Goal: Check status: Check status

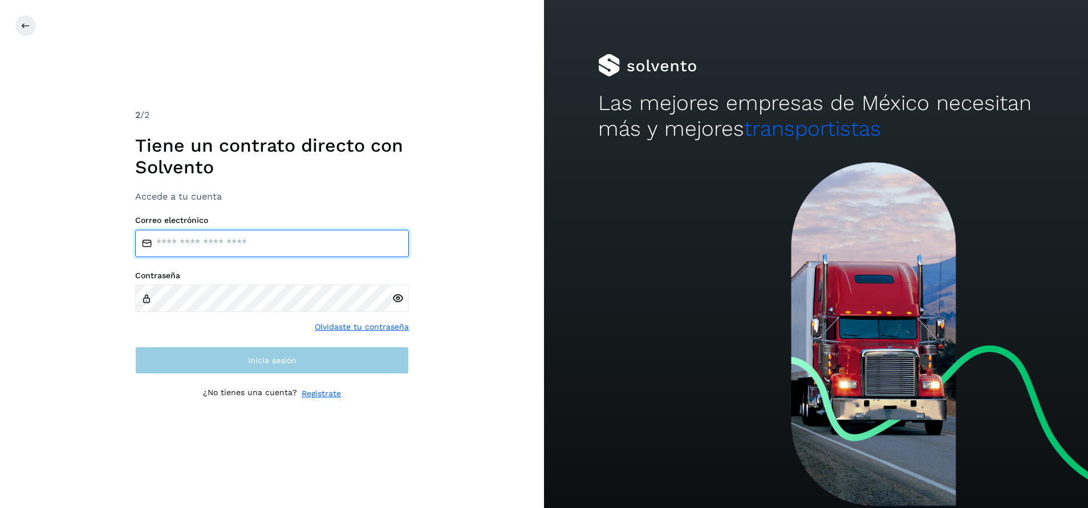
type input "**********"
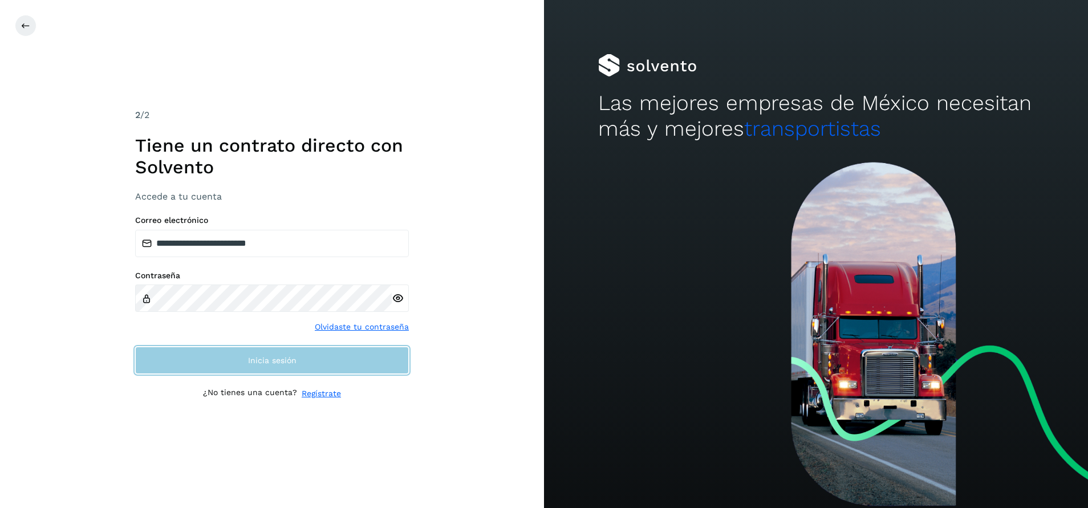
click at [341, 359] on button "Inicia sesión" at bounding box center [272, 360] width 274 height 27
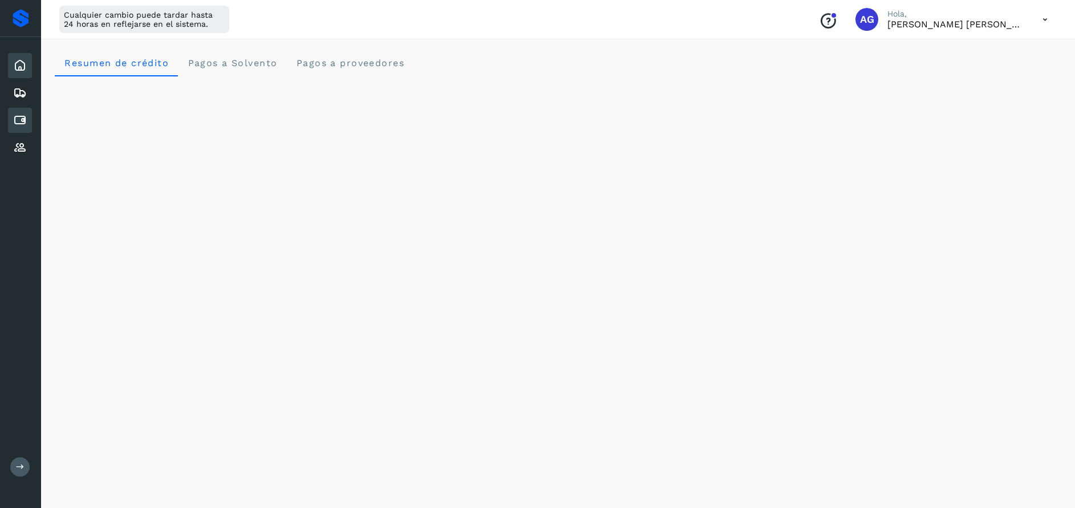
click at [31, 121] on div "Cuentas por pagar" at bounding box center [20, 120] width 24 height 25
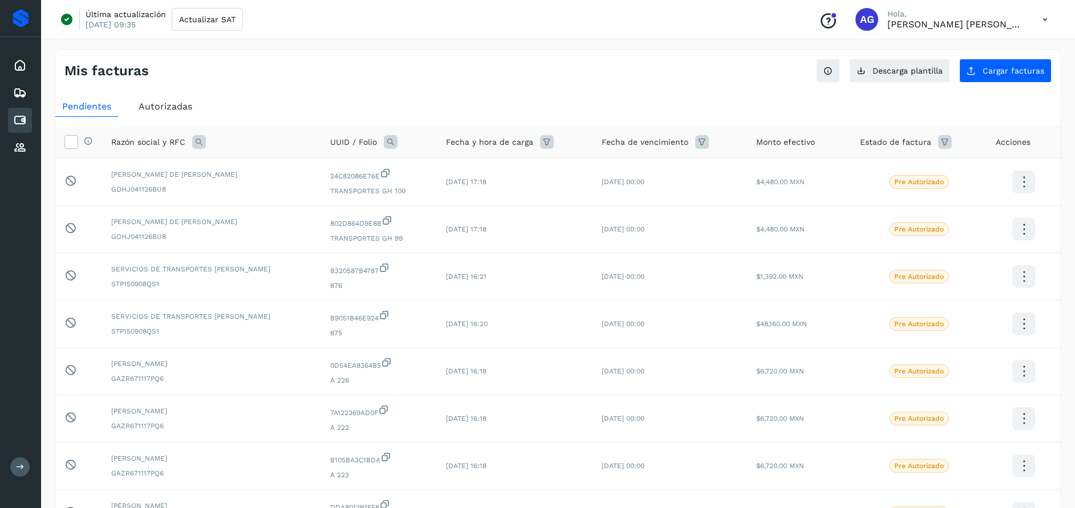
click at [168, 100] on div "Autorizadas" at bounding box center [165, 106] width 67 height 21
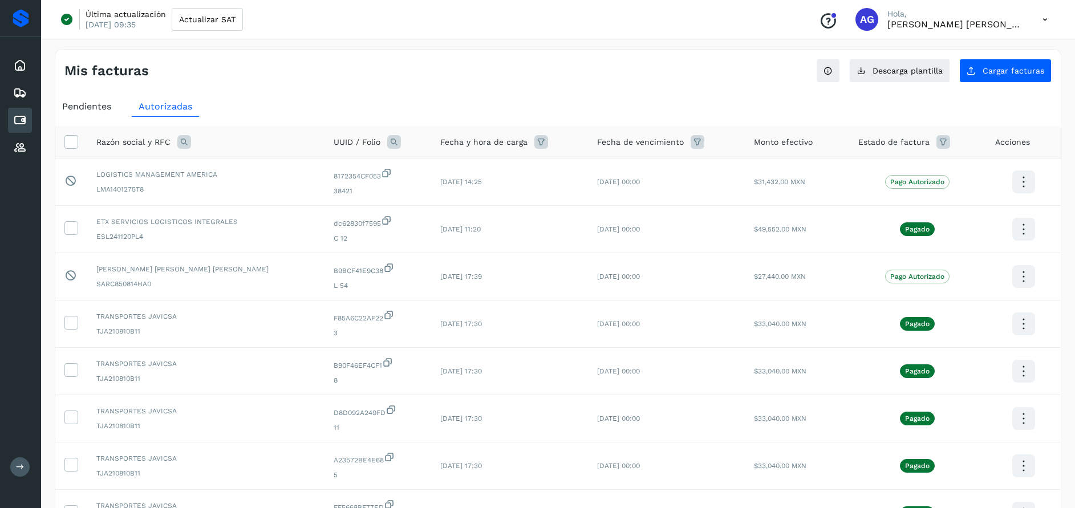
click at [186, 142] on icon at bounding box center [184, 142] width 14 height 14
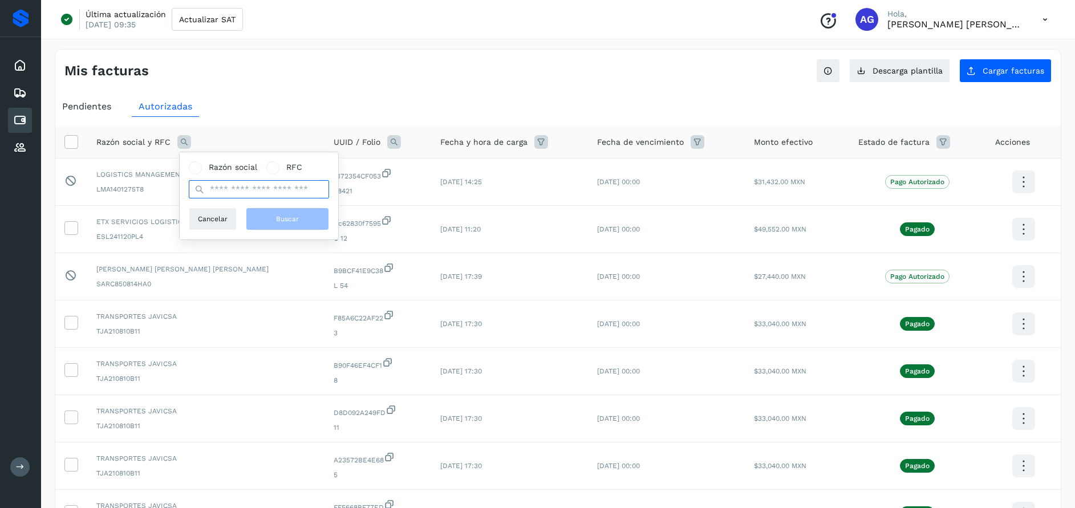
click at [267, 192] on input "text" at bounding box center [259, 189] width 140 height 18
type input "**********"
click at [307, 220] on button "Buscar" at bounding box center [287, 219] width 83 height 23
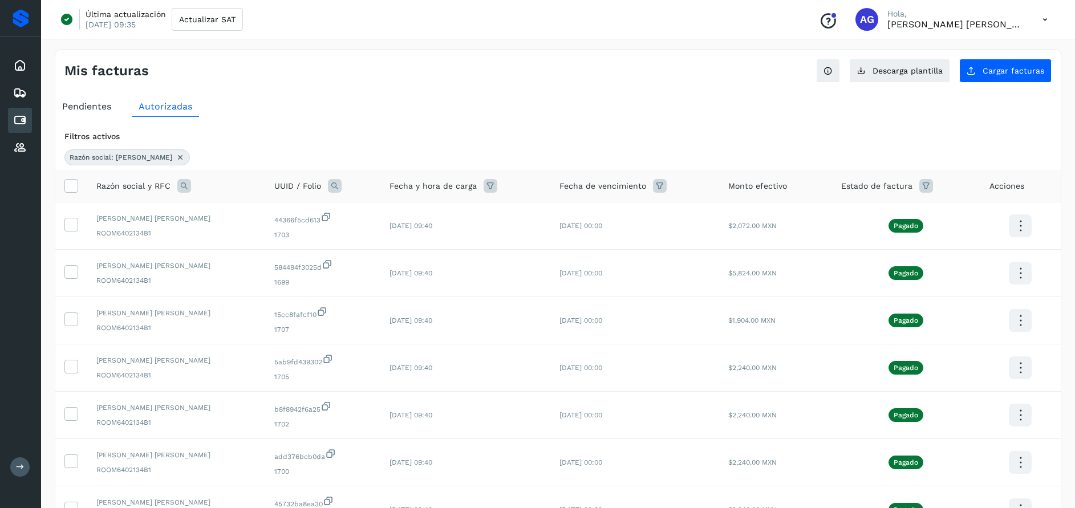
click at [98, 111] on span "Pendientes" at bounding box center [86, 106] width 49 height 11
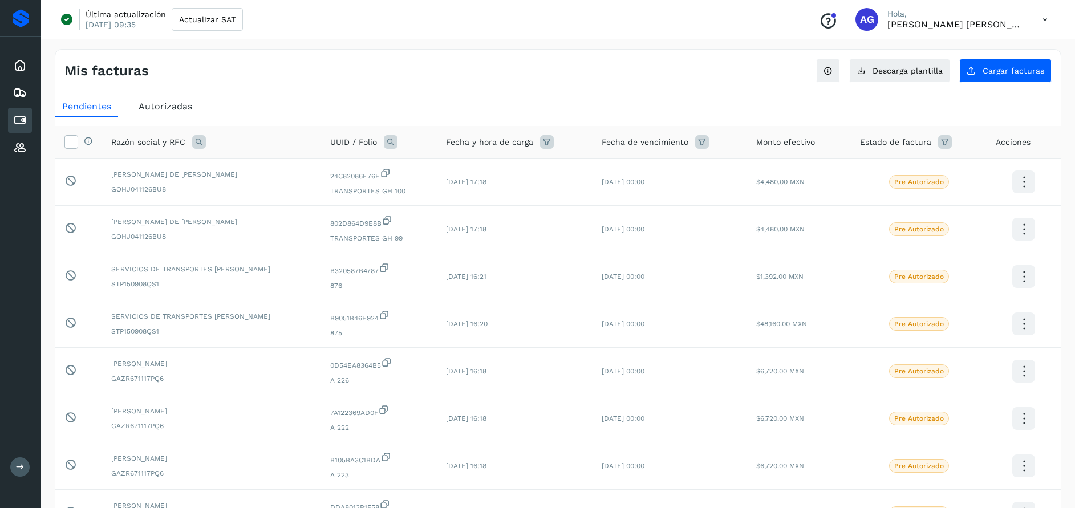
click at [202, 145] on icon at bounding box center [199, 142] width 14 height 14
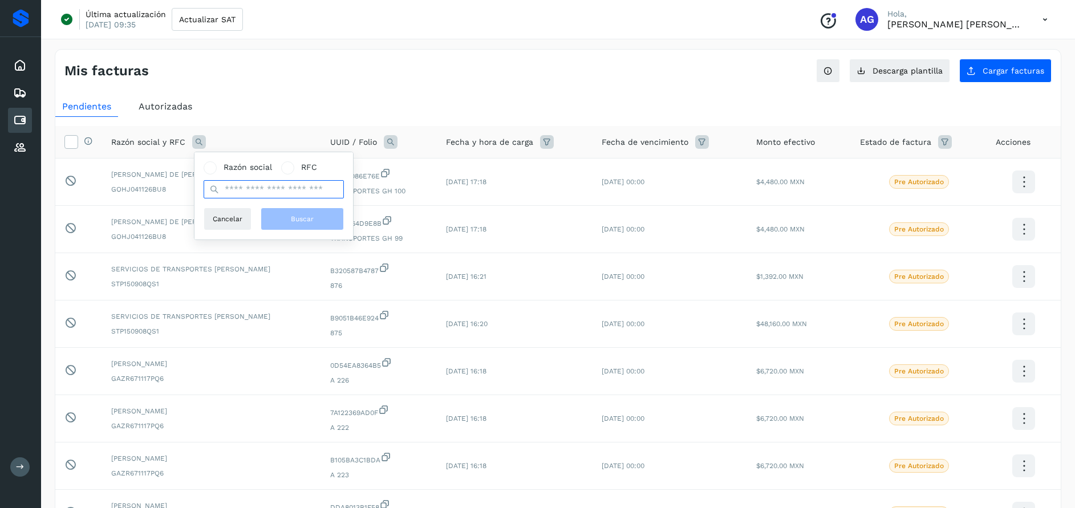
click at [266, 190] on input "text" at bounding box center [274, 189] width 140 height 18
type input "**********"
click at [318, 222] on button "Buscar" at bounding box center [302, 219] width 83 height 23
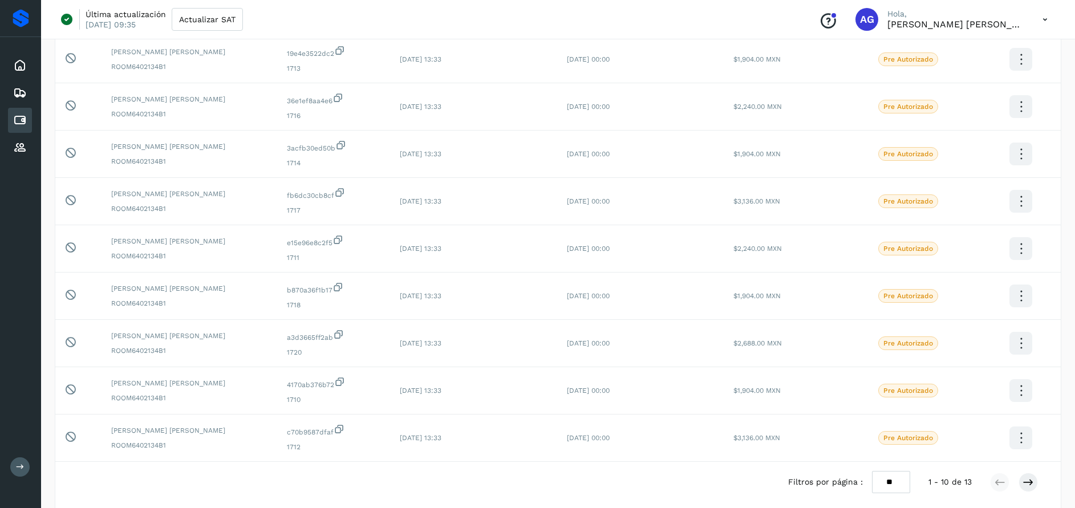
scroll to position [239, 0]
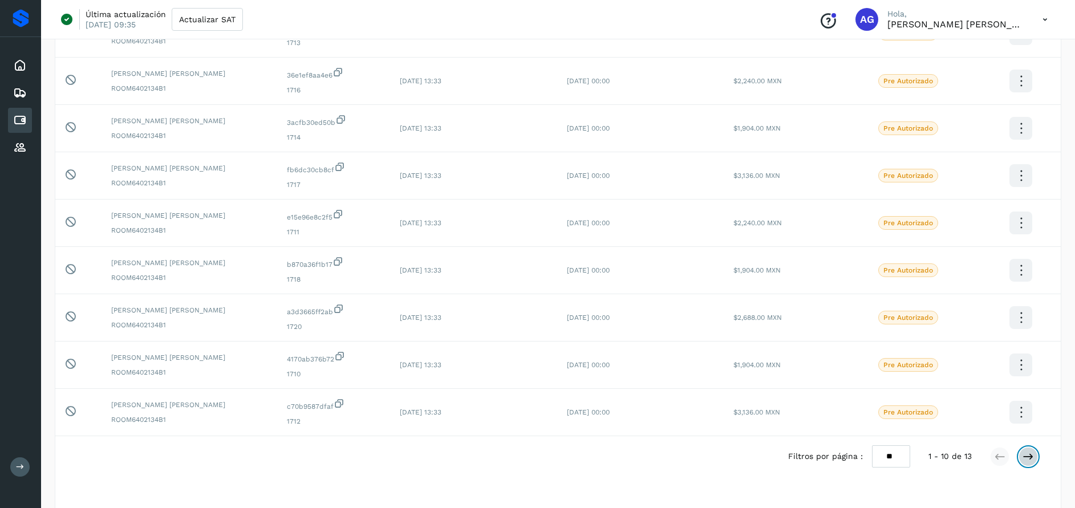
click at [1036, 453] on button at bounding box center [1027, 456] width 19 height 19
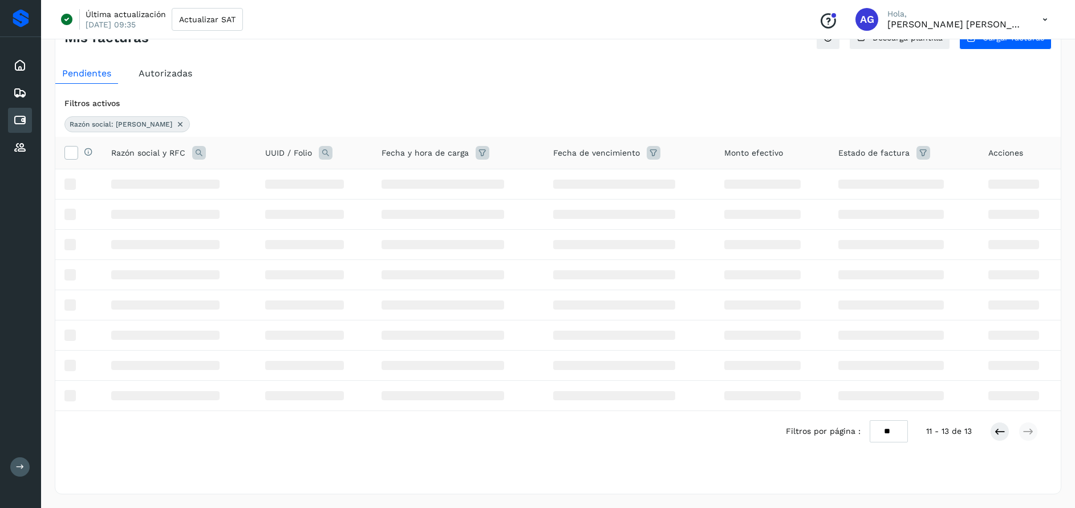
scroll to position [0, 0]
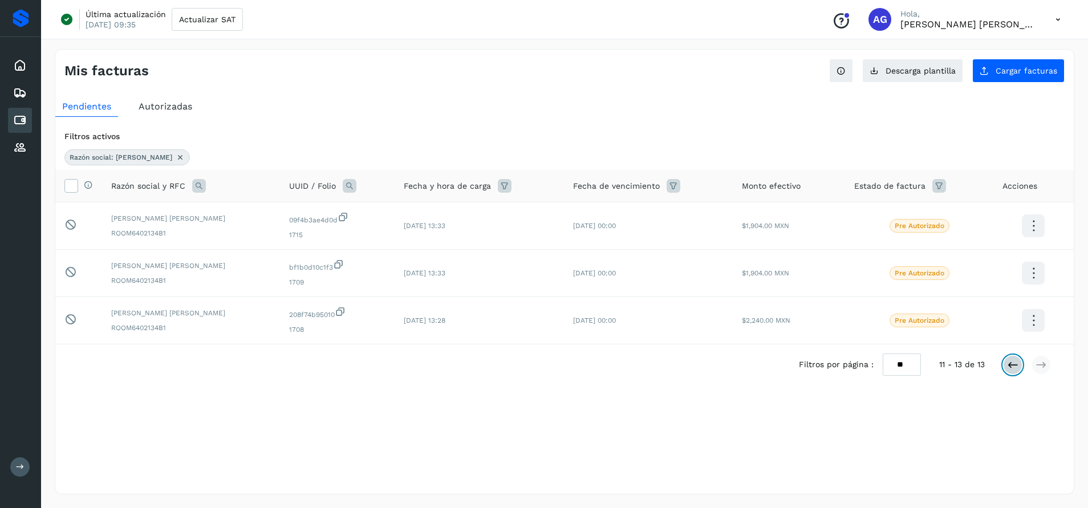
click at [1013, 364] on icon at bounding box center [1012, 364] width 11 height 11
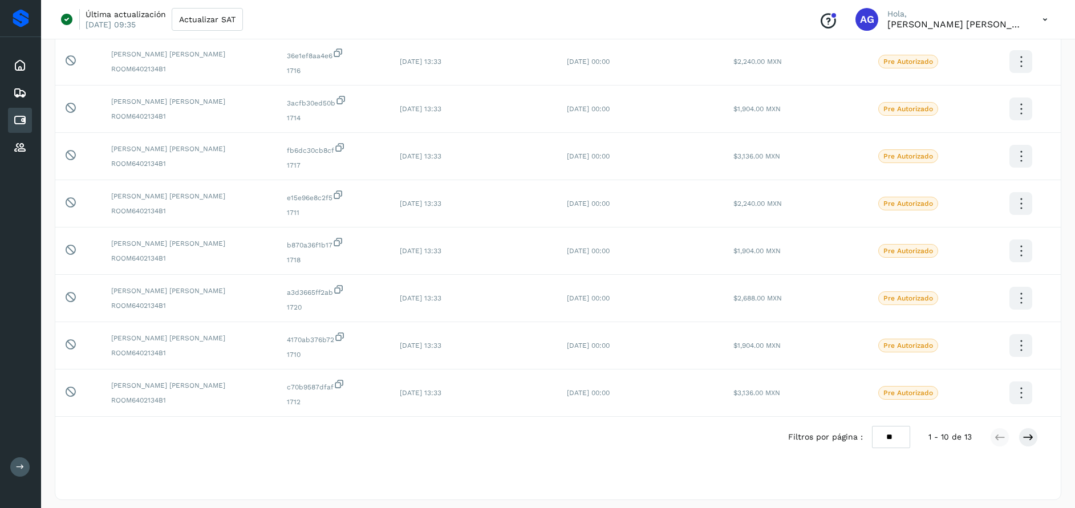
scroll to position [265, 0]
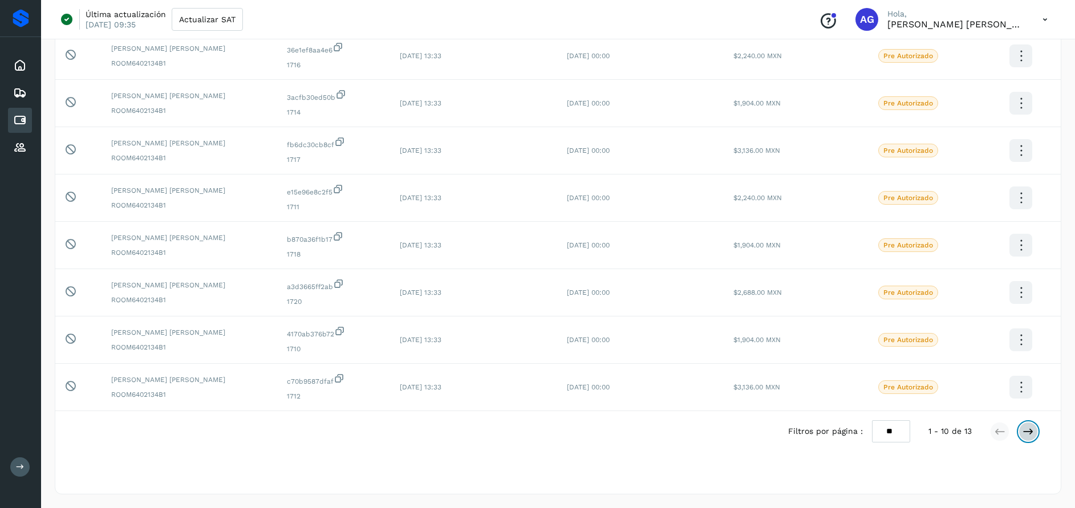
click at [1027, 432] on icon at bounding box center [1027, 431] width 11 height 11
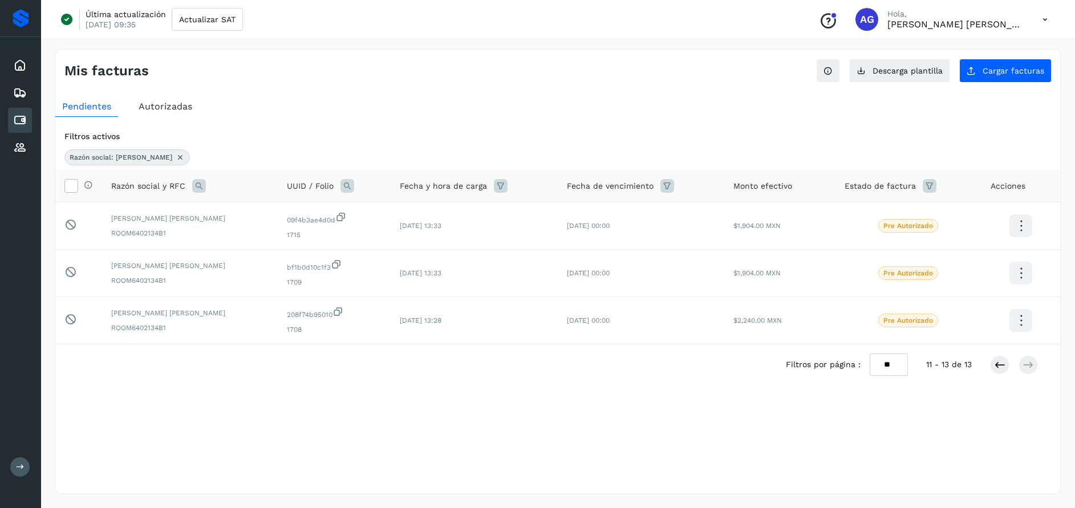
scroll to position [0, 0]
click at [185, 157] on icon at bounding box center [180, 157] width 9 height 9
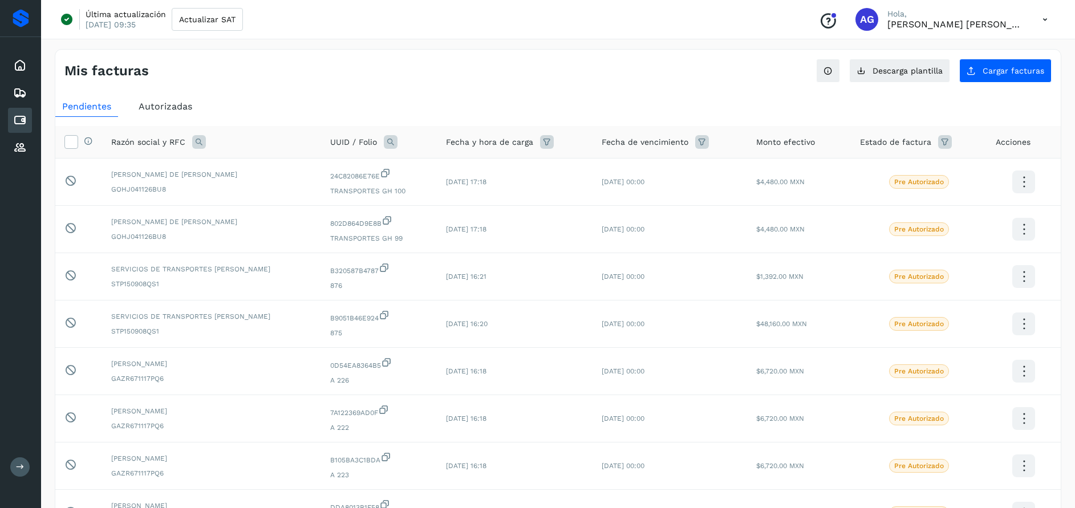
click at [203, 144] on icon at bounding box center [199, 142] width 14 height 14
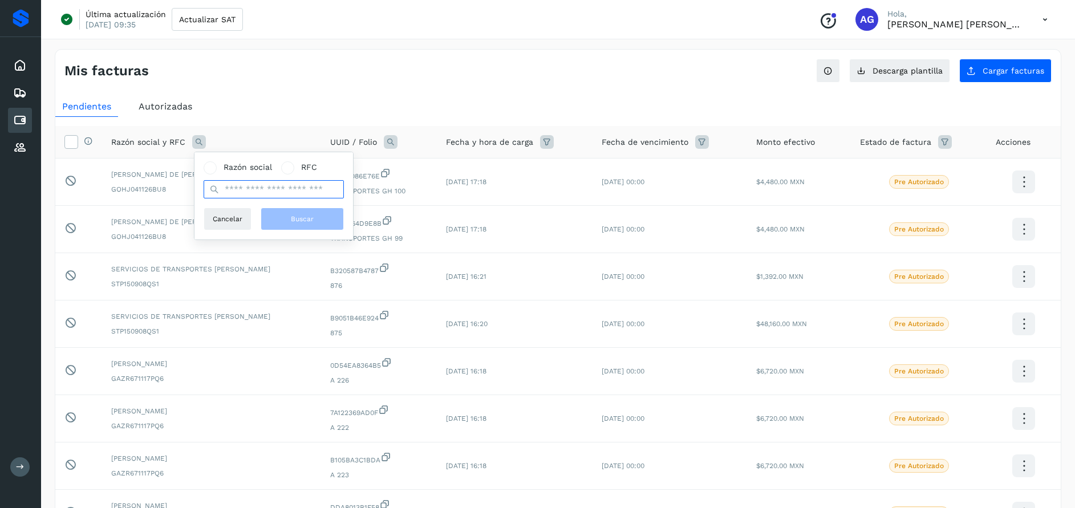
click at [255, 186] on input "text" at bounding box center [274, 189] width 140 height 18
type input "****"
click at [291, 219] on span "Buscar" at bounding box center [302, 219] width 23 height 10
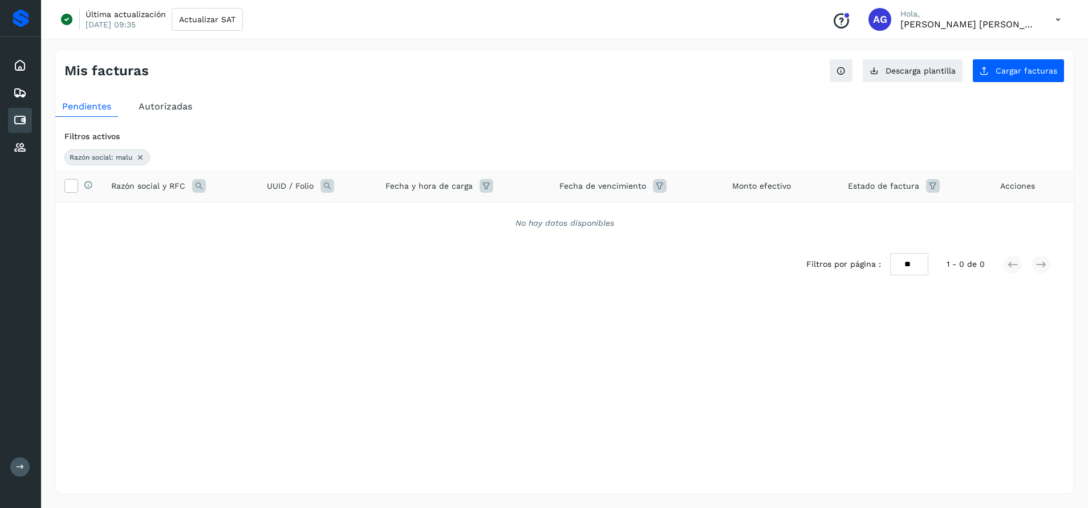
click at [144, 160] on icon at bounding box center [140, 157] width 9 height 9
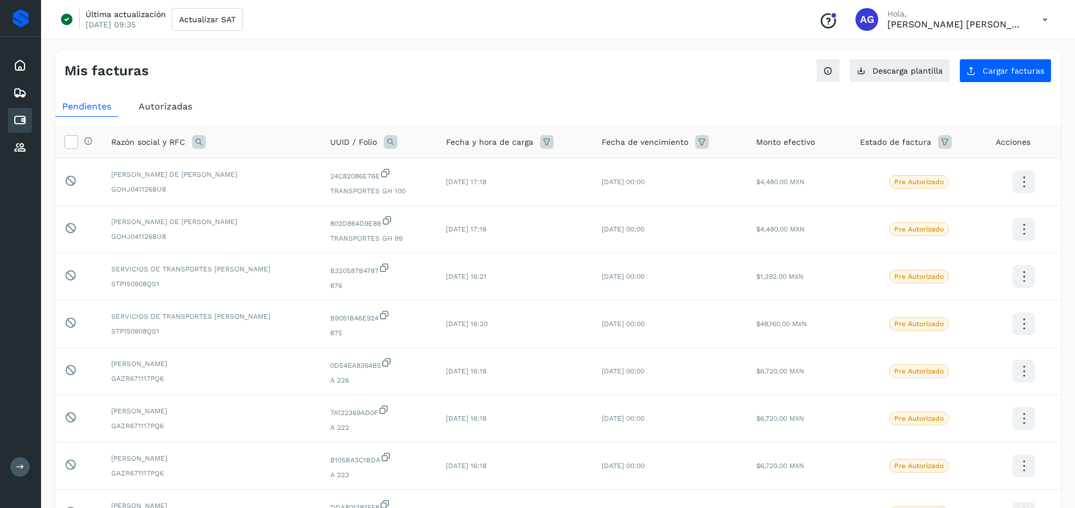
click at [200, 139] on icon at bounding box center [199, 142] width 14 height 14
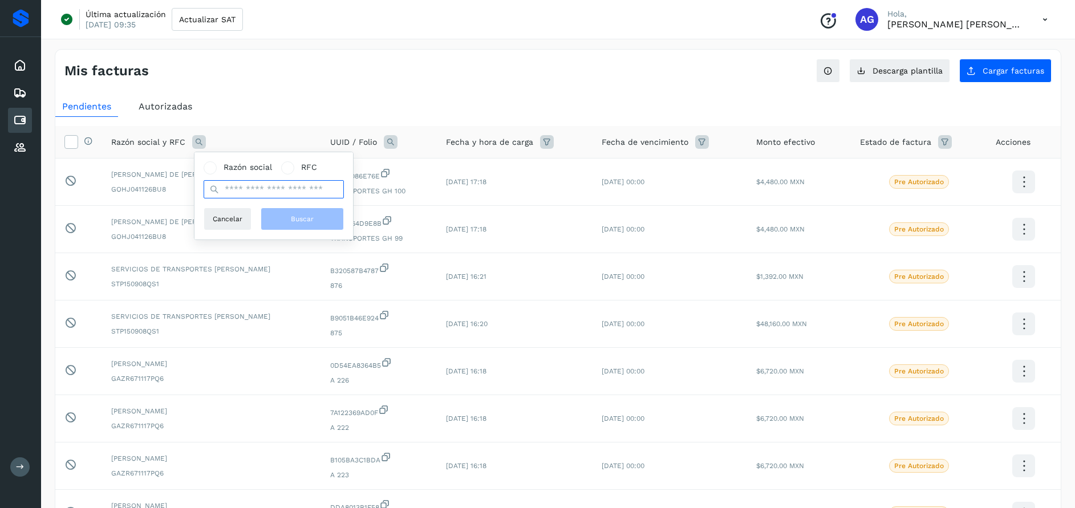
click at [247, 187] on input "text" at bounding box center [274, 189] width 140 height 18
type input "**********"
click at [313, 227] on button "Buscar" at bounding box center [302, 219] width 83 height 23
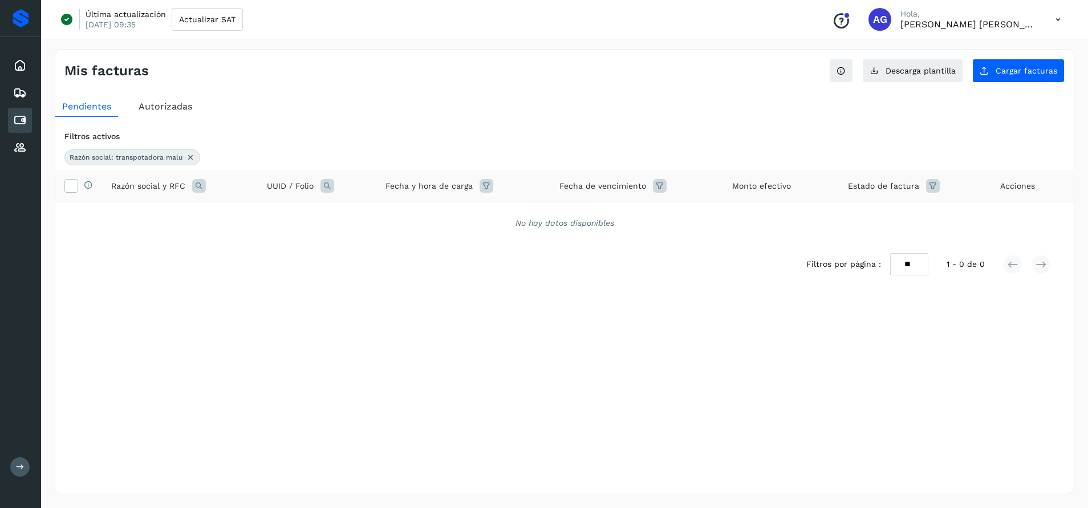
click at [145, 106] on span "Autorizadas" at bounding box center [166, 106] width 54 height 11
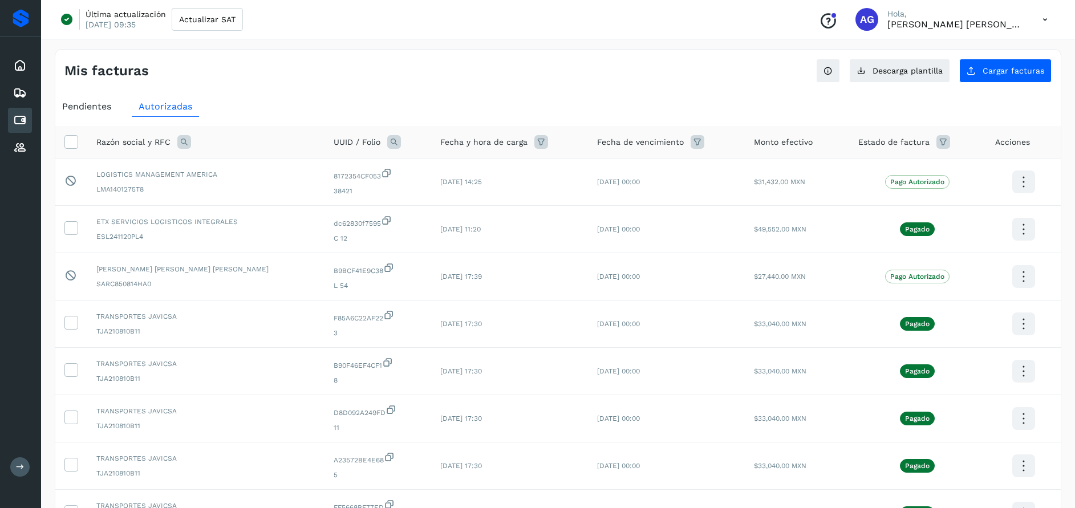
click at [187, 141] on icon at bounding box center [184, 142] width 14 height 14
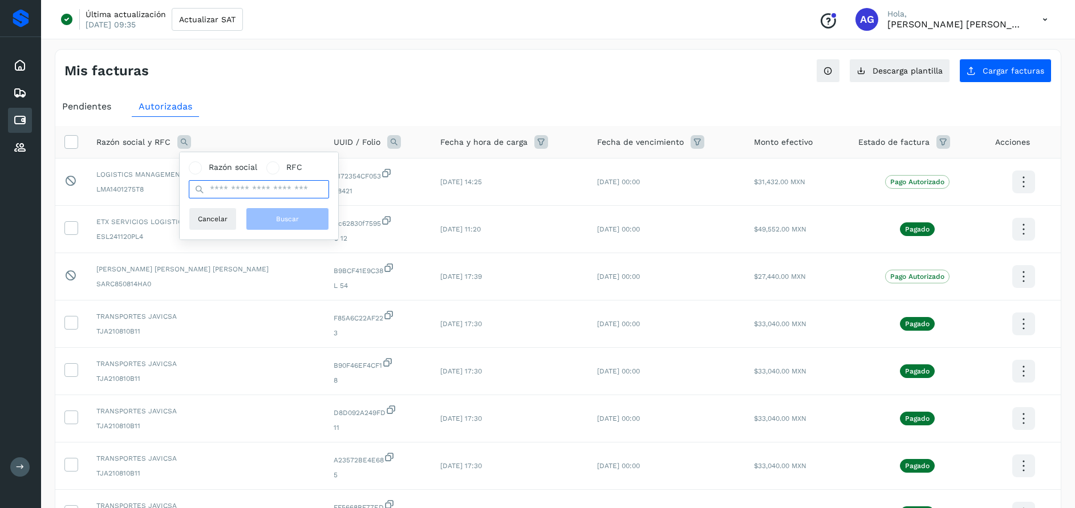
click at [273, 190] on input "text" at bounding box center [259, 189] width 140 height 18
type input "**********"
click at [277, 218] on span "Buscar" at bounding box center [287, 219] width 23 height 10
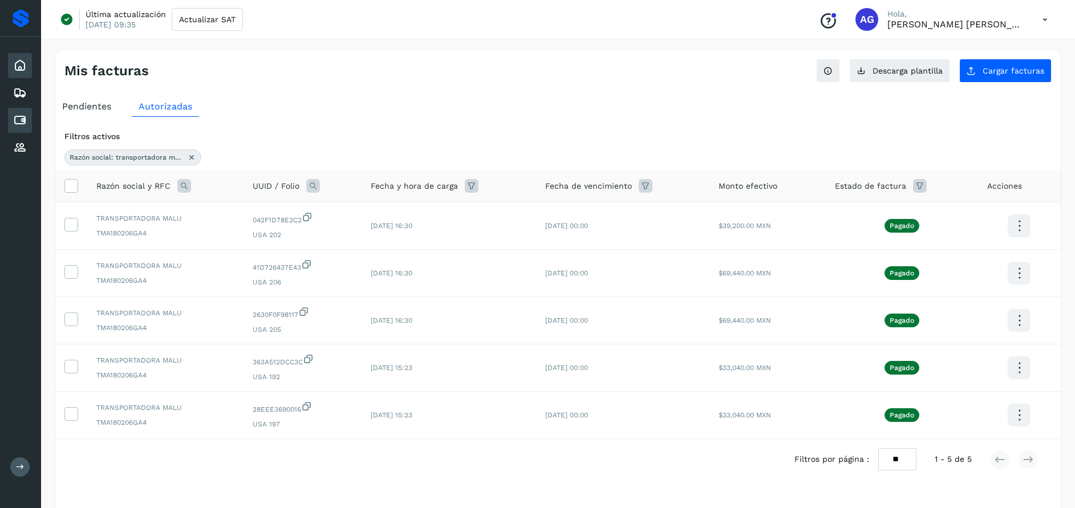
click at [22, 67] on icon at bounding box center [20, 66] width 14 height 14
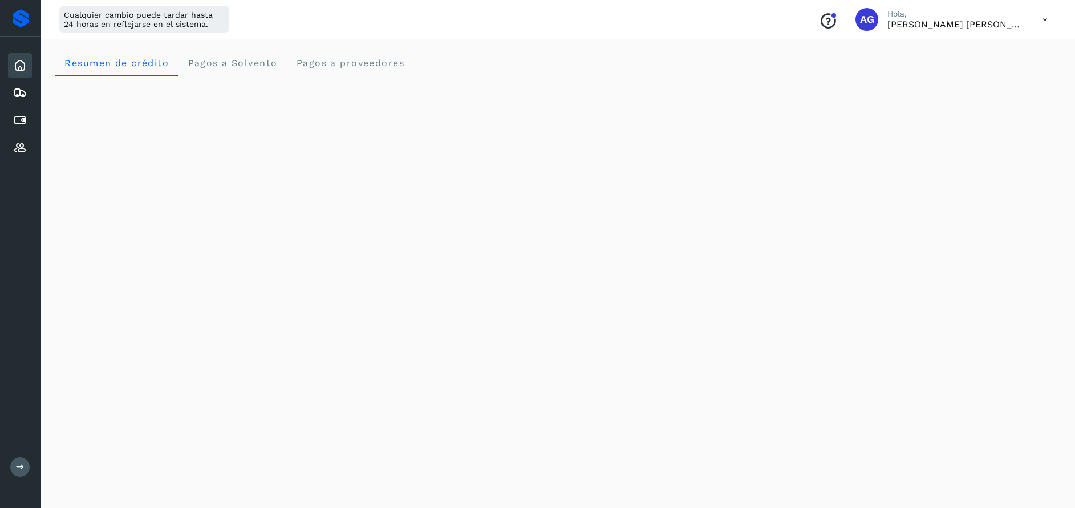
click at [20, 68] on icon at bounding box center [20, 66] width 14 height 14
click at [25, 119] on icon at bounding box center [20, 120] width 14 height 14
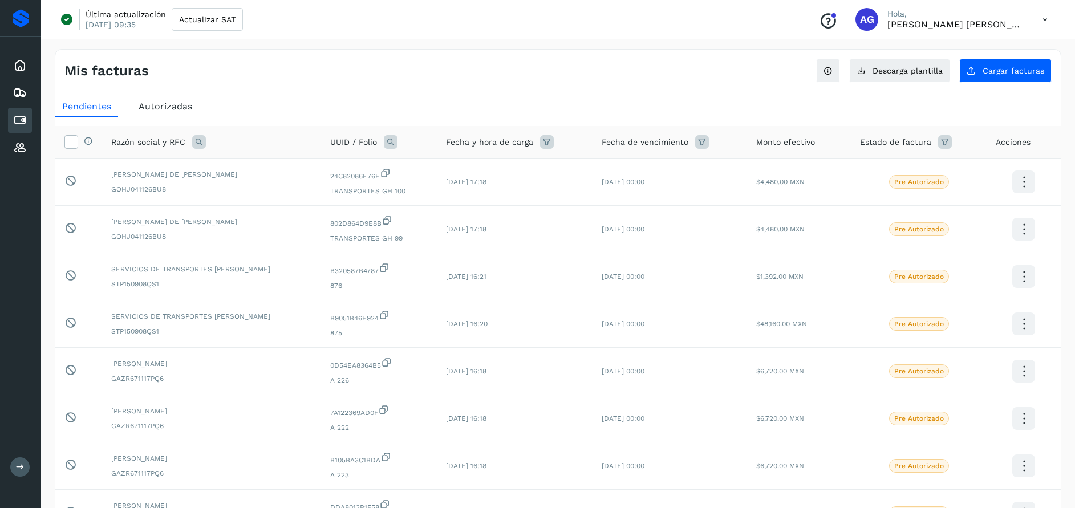
click at [938, 139] on icon at bounding box center [945, 142] width 14 height 14
click at [923, 170] on icon at bounding box center [923, 171] width 12 height 12
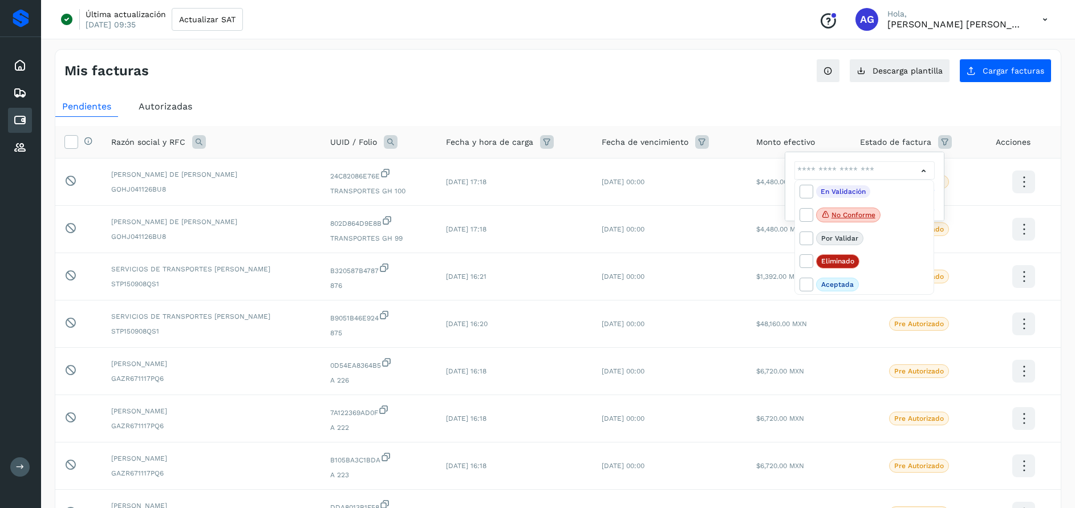
scroll to position [25, 0]
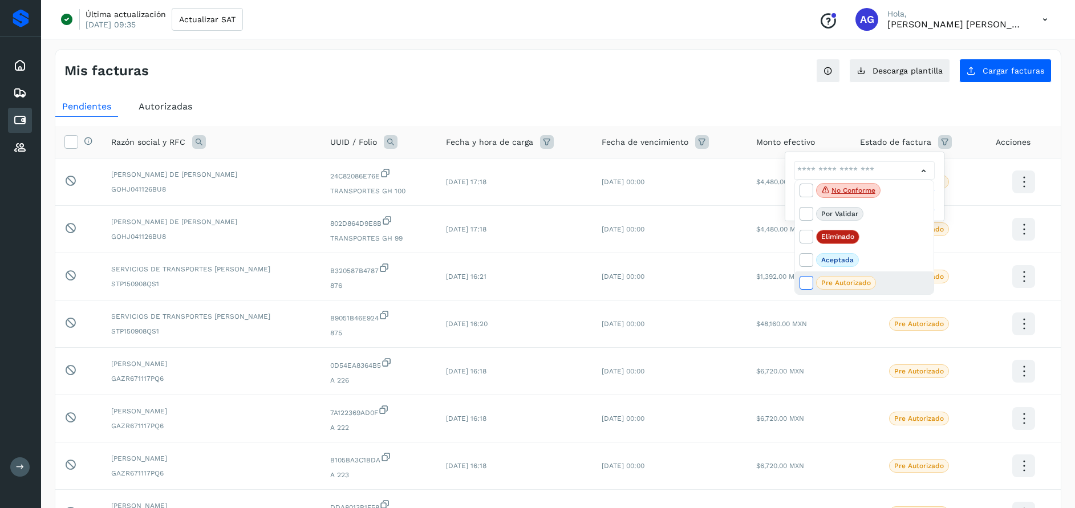
click at [807, 282] on icon at bounding box center [805, 282] width 11 height 11
type input "**********"
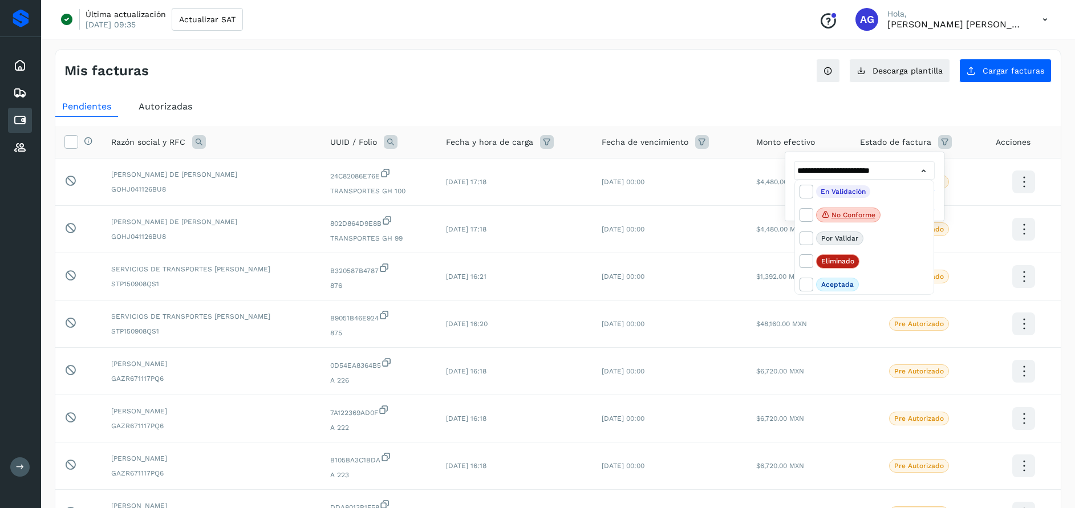
click at [925, 172] on div at bounding box center [537, 254] width 1075 height 508
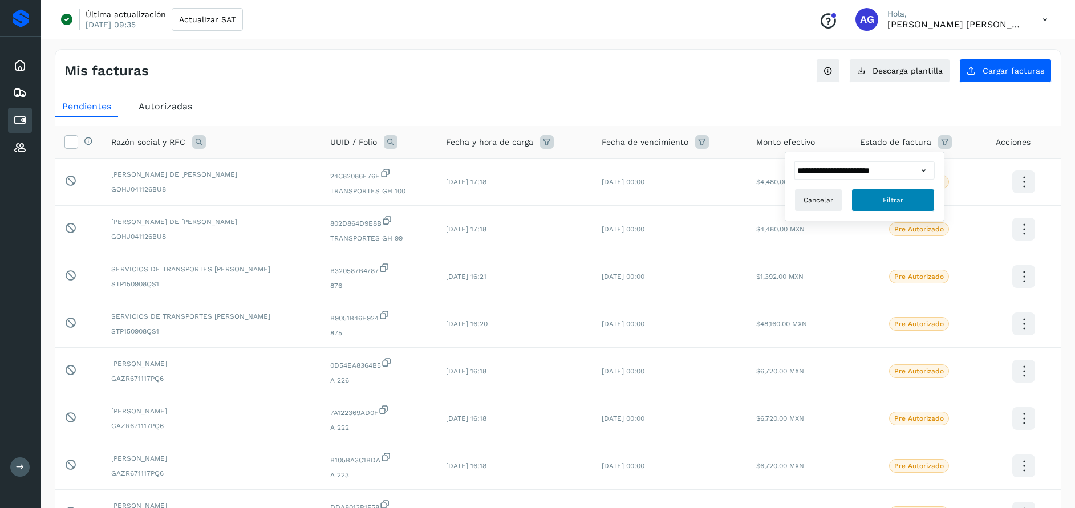
click at [905, 195] on button "Filtrar" at bounding box center [892, 200] width 83 height 23
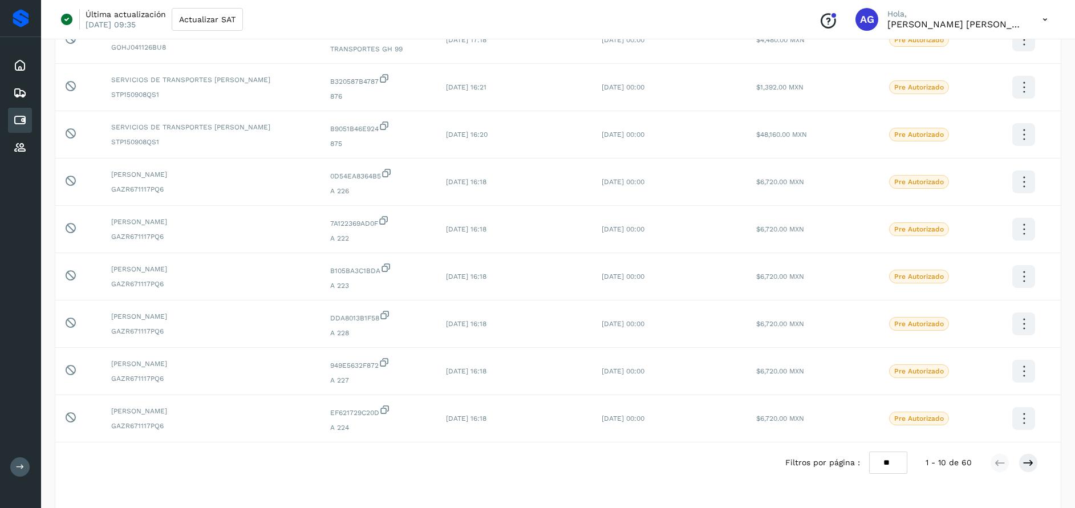
scroll to position [265, 0]
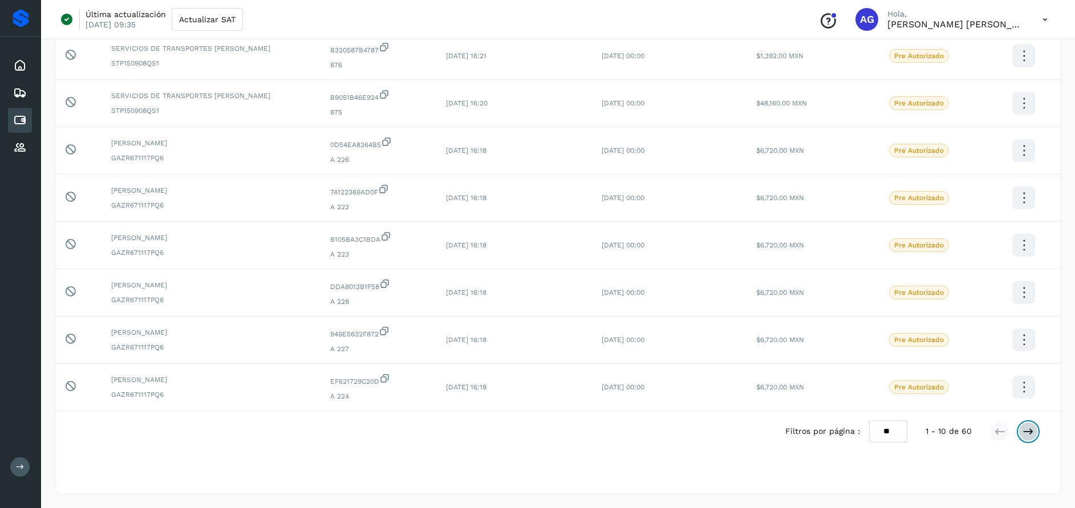
click at [1029, 432] on icon at bounding box center [1027, 431] width 11 height 11
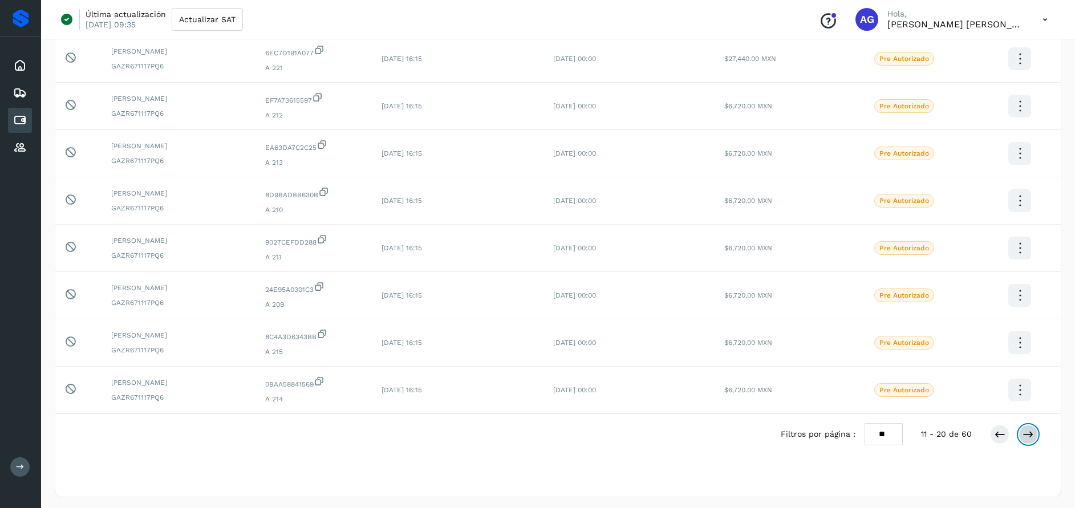
scroll to position [261, 0]
click at [1030, 430] on icon at bounding box center [1027, 431] width 11 height 11
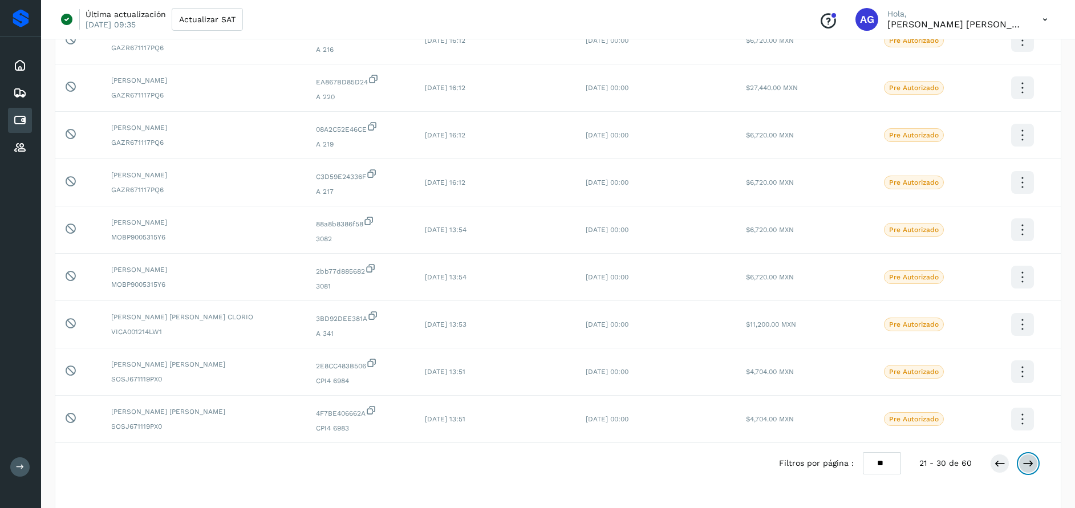
scroll to position [233, 0]
click at [1027, 465] on icon at bounding box center [1027, 462] width 11 height 11
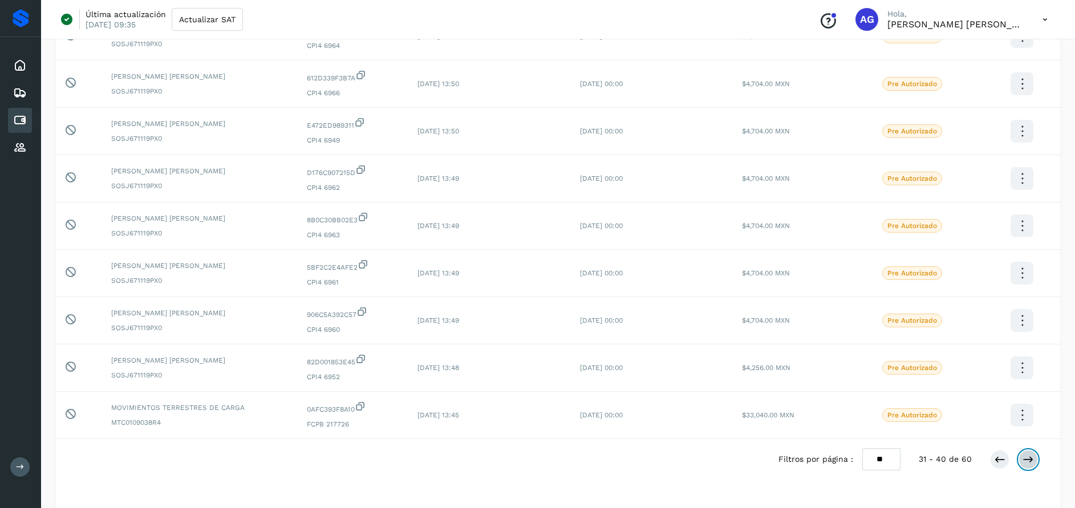
scroll to position [239, 0]
click at [1029, 454] on icon at bounding box center [1027, 457] width 11 height 11
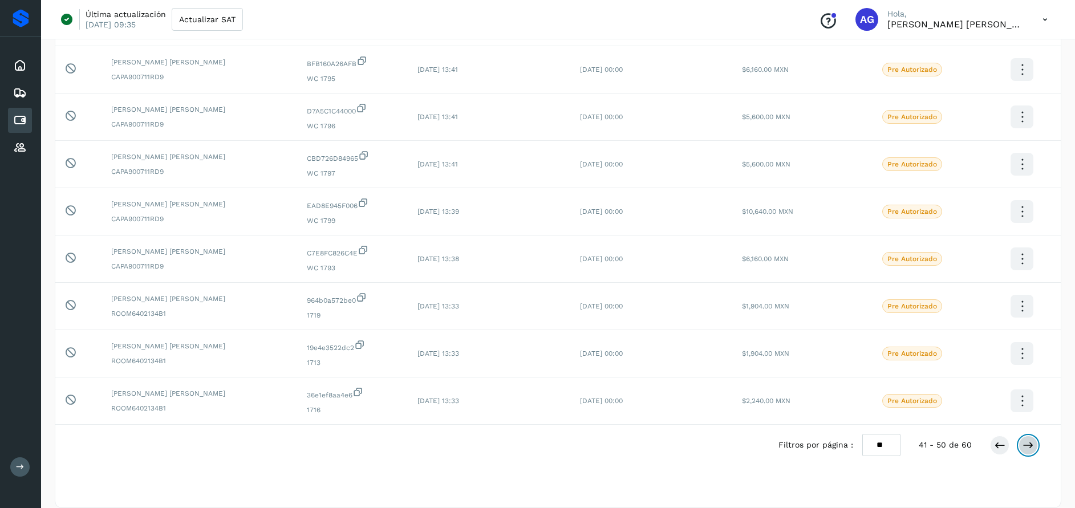
scroll to position [265, 0]
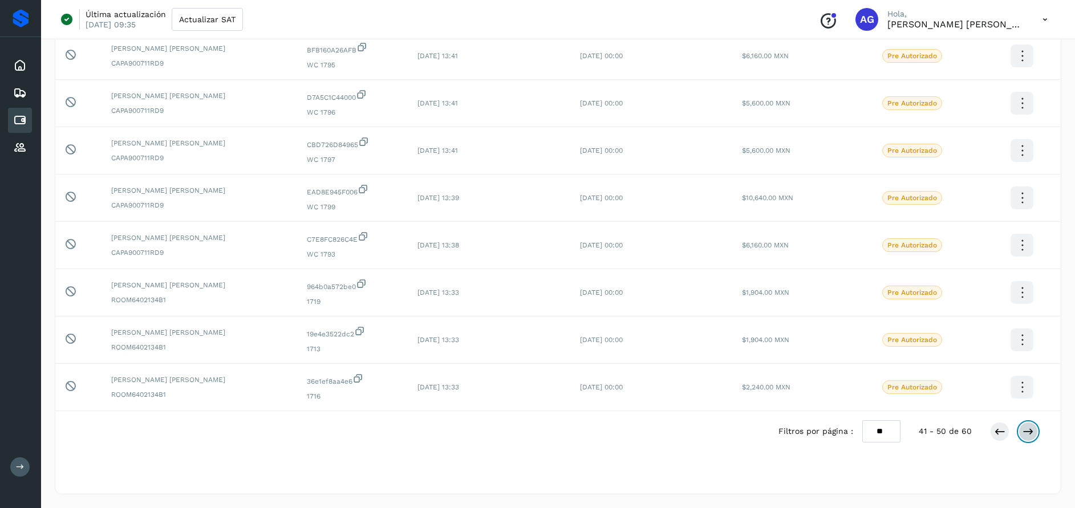
click at [1034, 434] on button at bounding box center [1027, 431] width 19 height 19
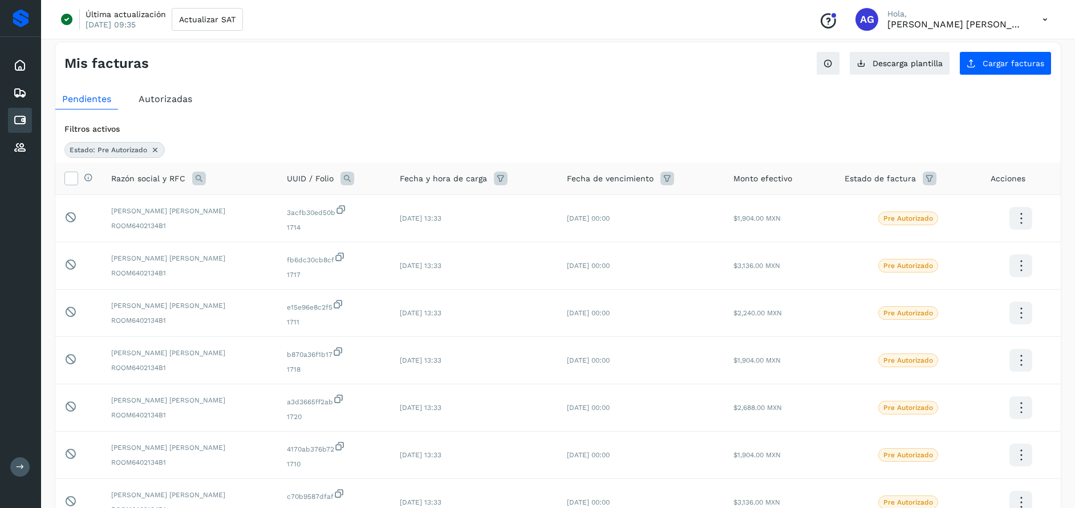
scroll to position [0, 0]
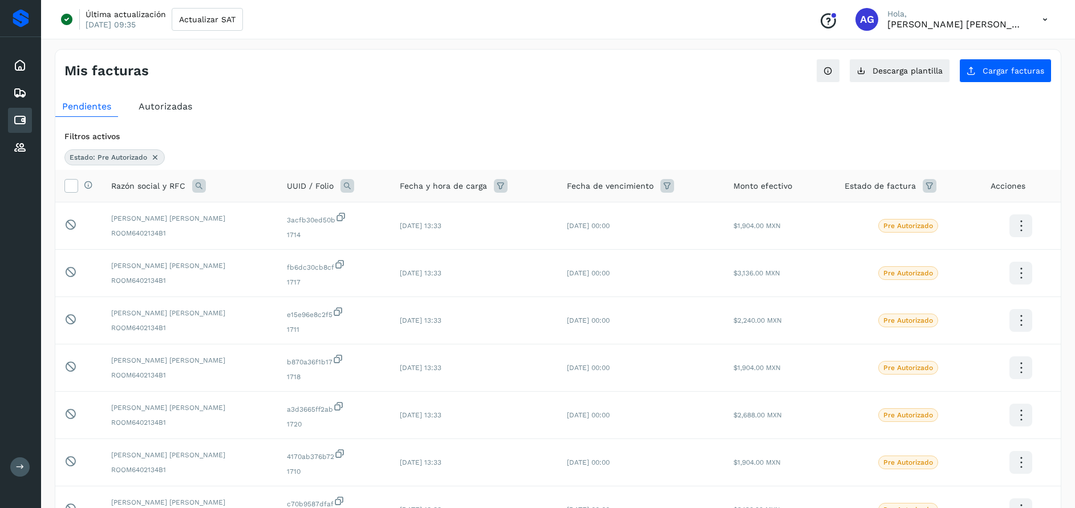
click at [156, 156] on icon at bounding box center [155, 157] width 9 height 9
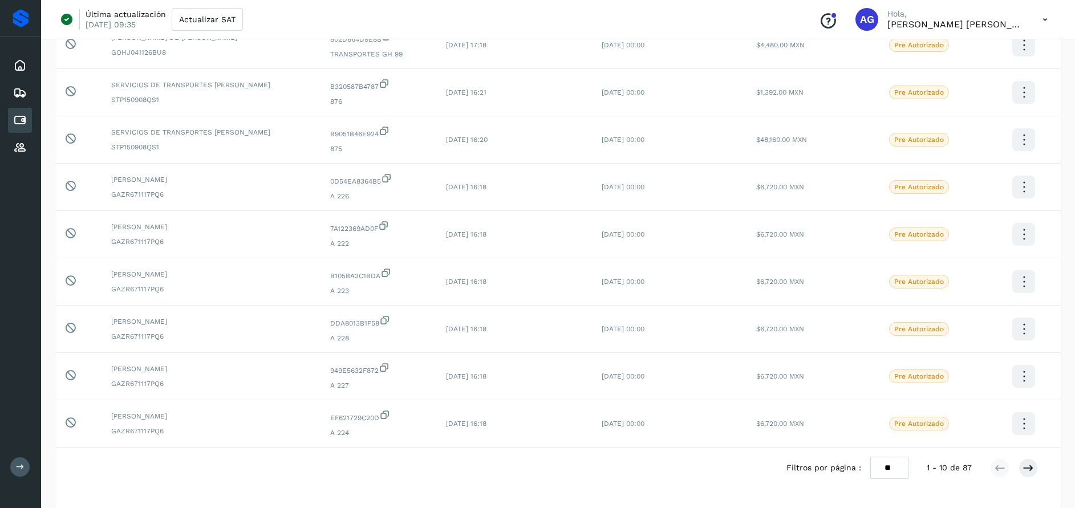
scroll to position [221, 0]
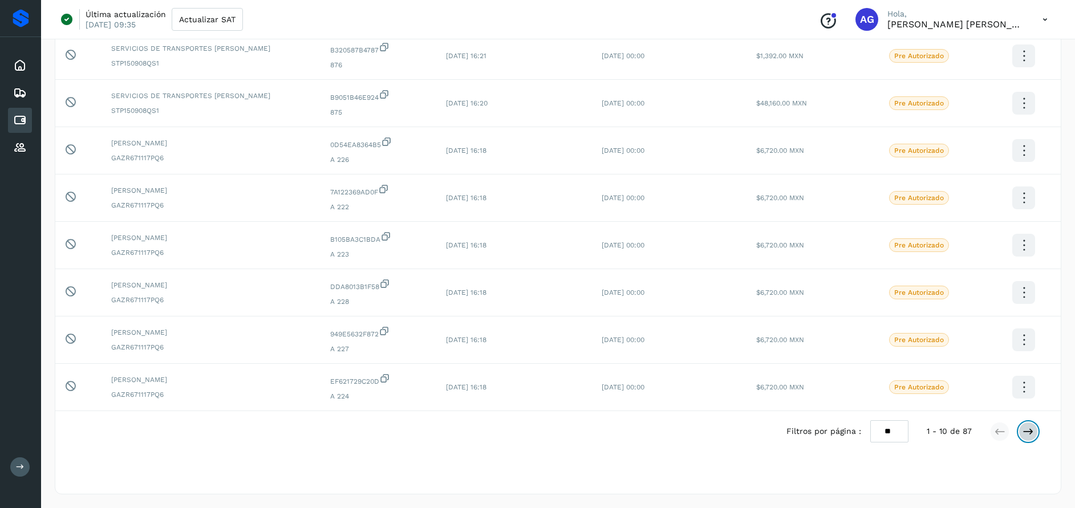
click at [1028, 434] on icon at bounding box center [1027, 431] width 11 height 11
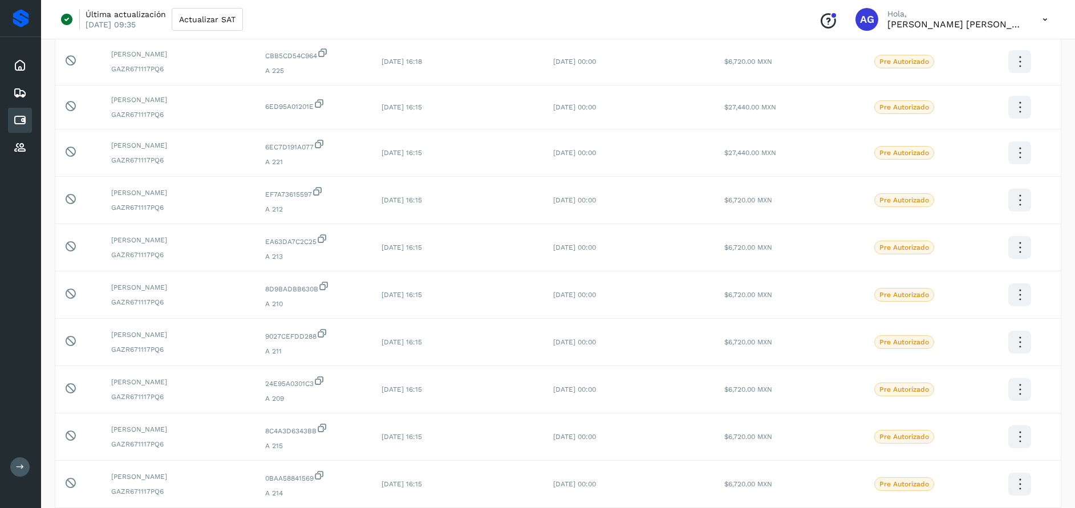
scroll to position [217, 0]
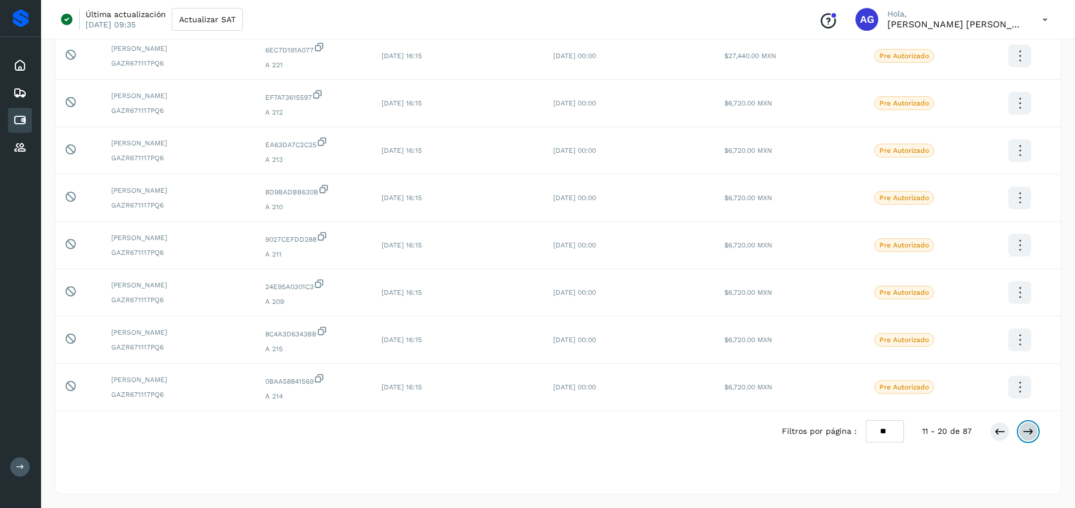
click at [1027, 429] on icon at bounding box center [1027, 431] width 11 height 11
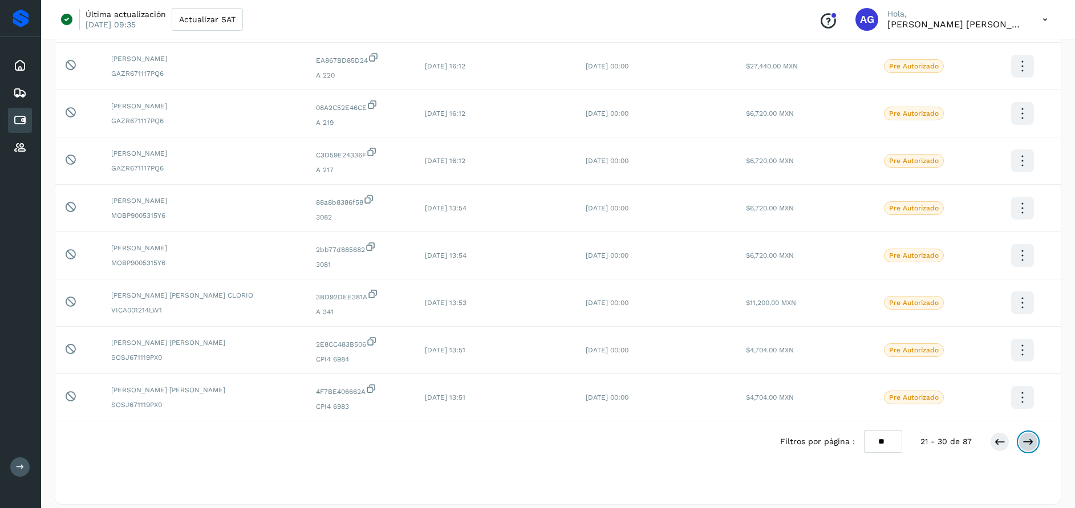
scroll to position [221, 0]
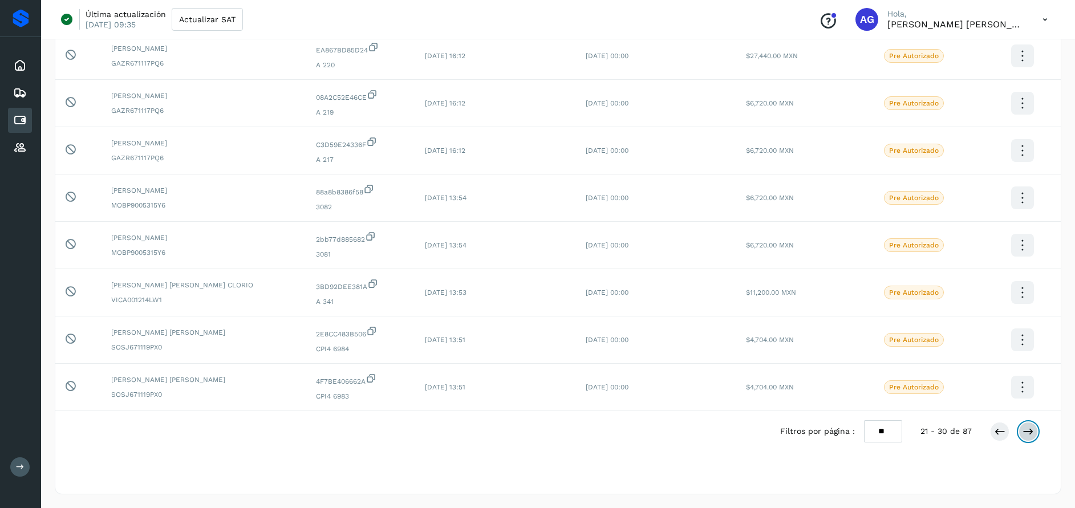
click at [1027, 430] on icon at bounding box center [1027, 431] width 11 height 11
click at [1024, 425] on button at bounding box center [1027, 431] width 19 height 19
click at [1030, 434] on icon at bounding box center [1027, 431] width 11 height 11
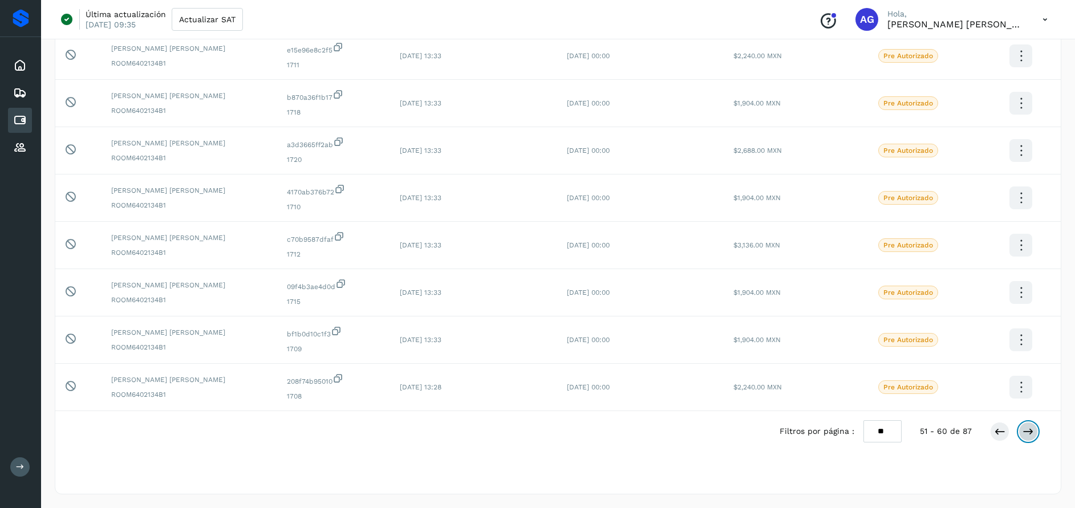
click at [1034, 435] on button at bounding box center [1027, 431] width 19 height 19
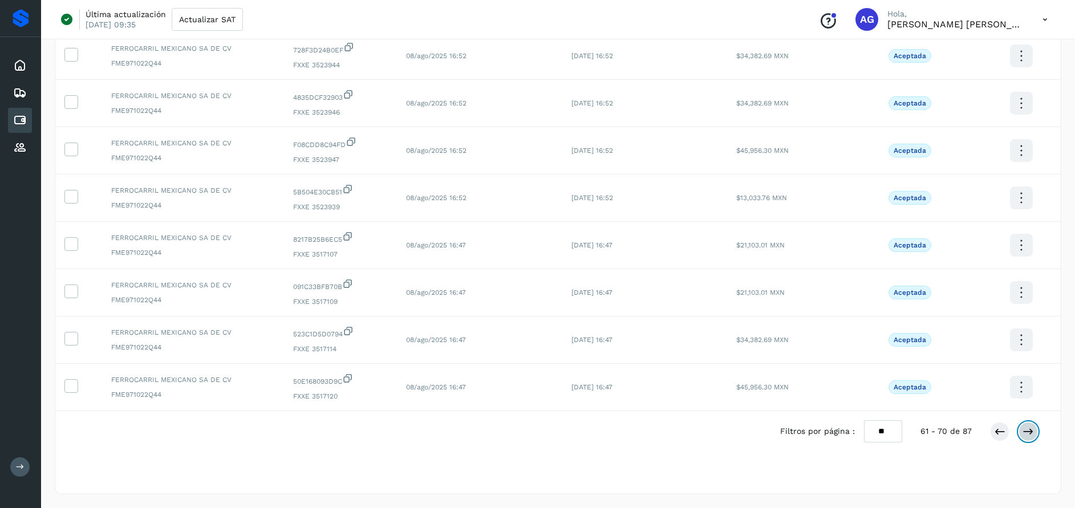
click at [1031, 428] on icon at bounding box center [1027, 431] width 11 height 11
click at [1029, 426] on icon at bounding box center [1027, 431] width 11 height 11
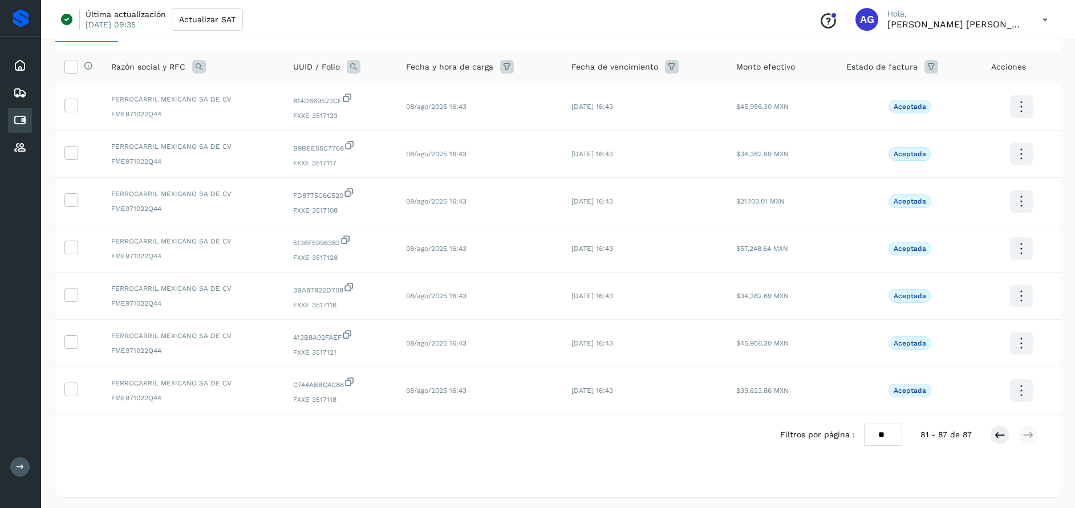
scroll to position [0, 0]
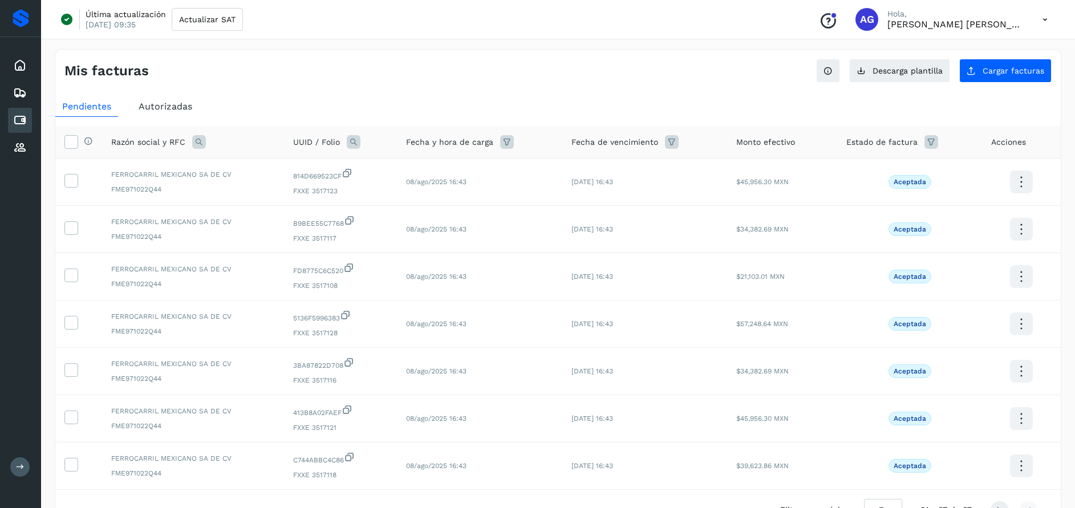
click at [176, 113] on div "Autorizadas" at bounding box center [165, 106] width 67 height 21
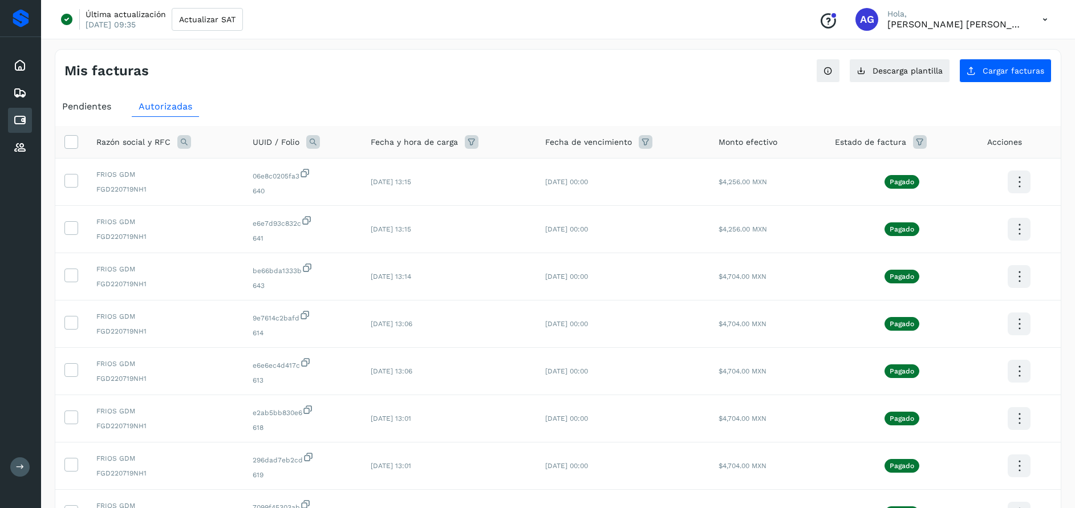
scroll to position [221, 0]
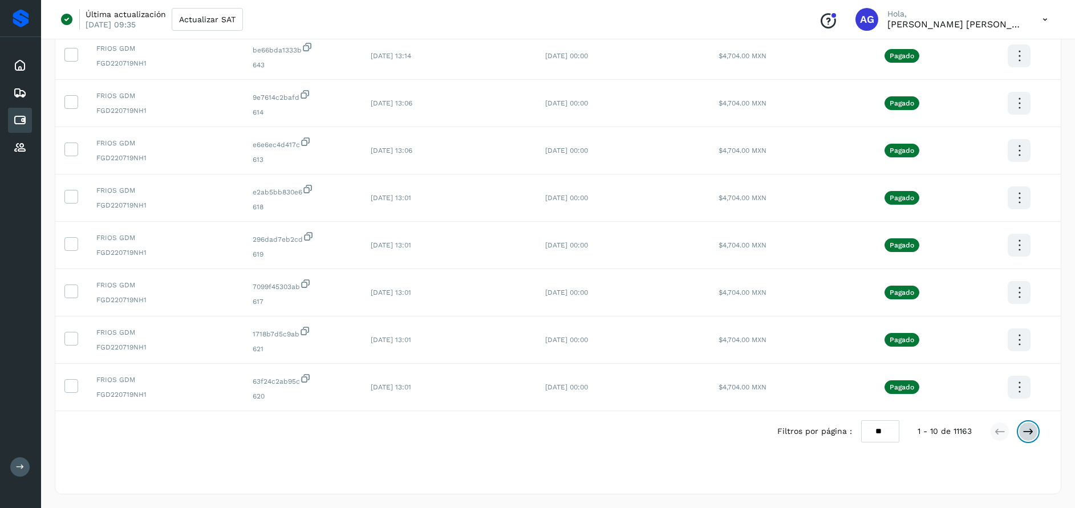
click at [1033, 429] on icon at bounding box center [1027, 431] width 11 height 11
click at [1033, 433] on icon at bounding box center [1027, 431] width 11 height 11
click at [1032, 434] on icon at bounding box center [1027, 431] width 11 height 11
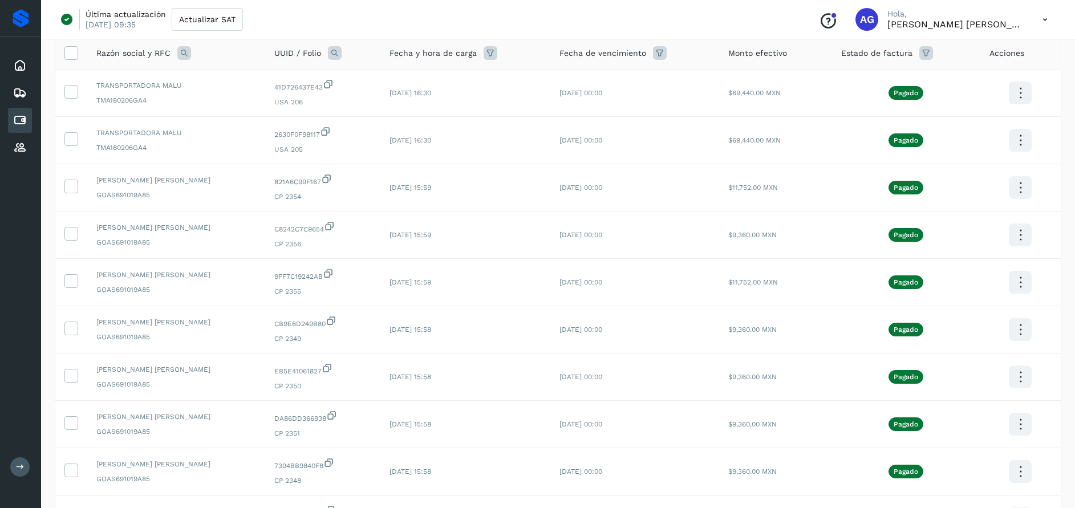
scroll to position [219, 0]
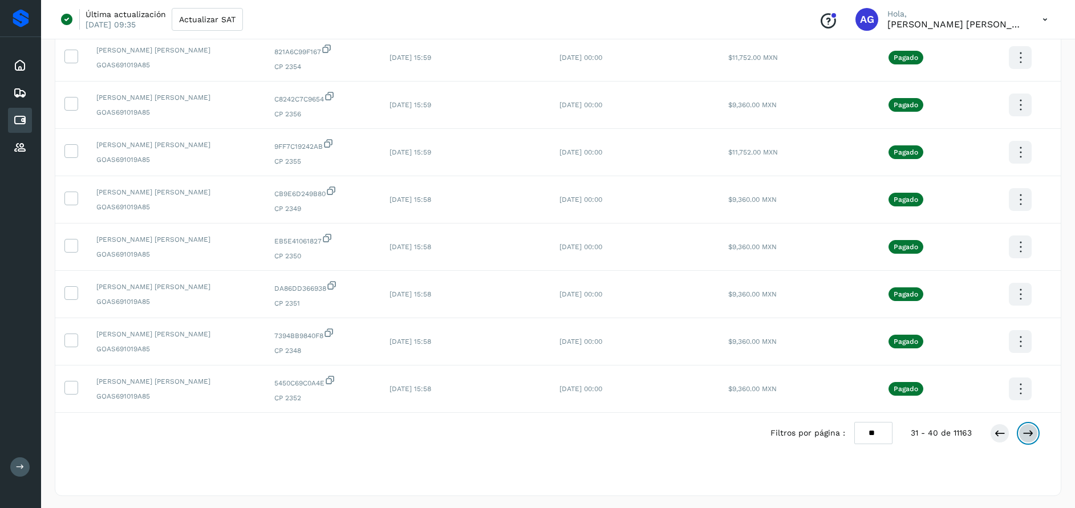
click at [1022, 429] on icon at bounding box center [1027, 433] width 11 height 11
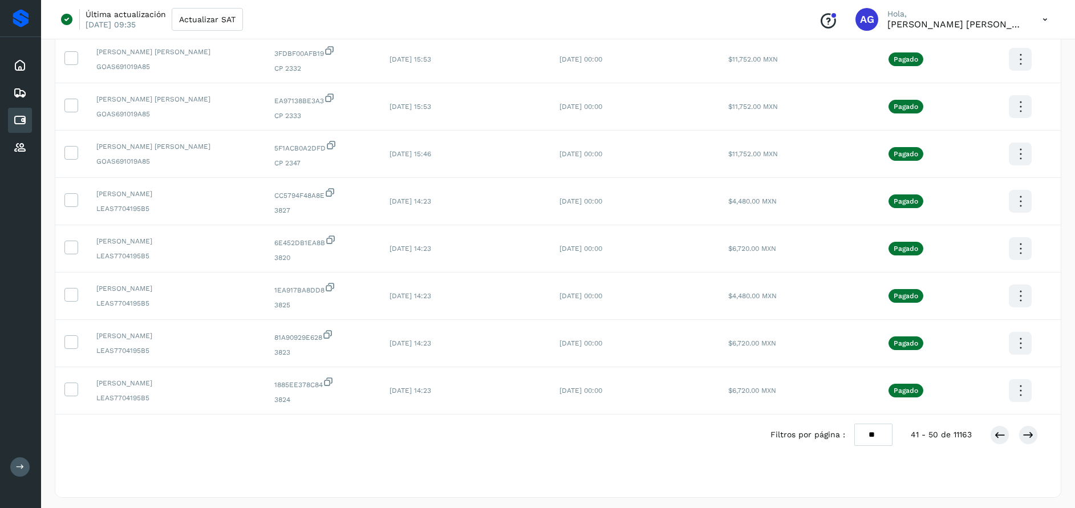
click at [1039, 446] on div "Filtros por página : ** ** ** 41 - 50 de 11163" at bounding box center [557, 435] width 1005 height 40
click at [1029, 437] on icon at bounding box center [1027, 434] width 11 height 11
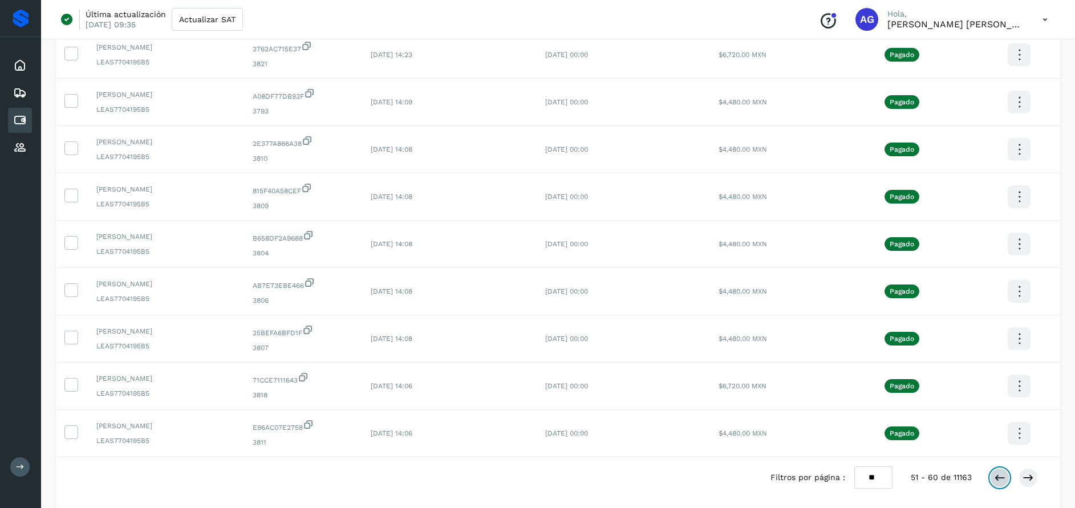
click at [996, 478] on icon at bounding box center [999, 477] width 11 height 11
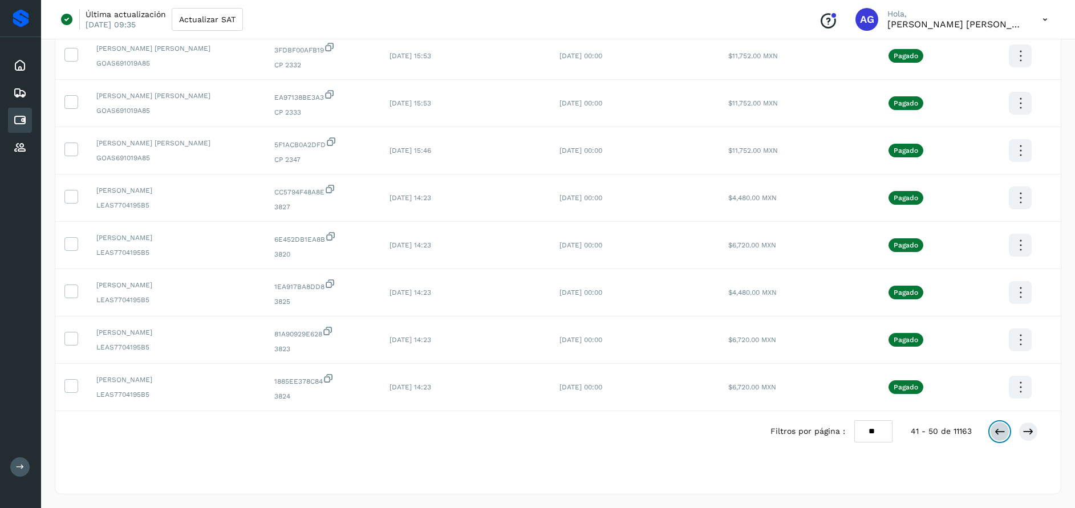
click at [1003, 432] on icon at bounding box center [999, 431] width 11 height 11
click at [999, 434] on icon at bounding box center [999, 431] width 11 height 11
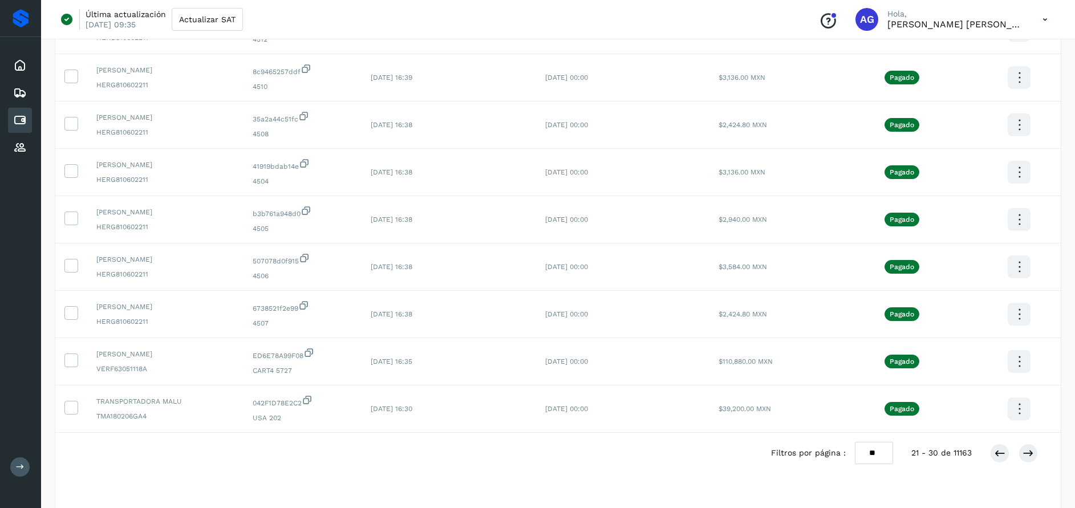
click at [989, 453] on div "Filtros por página : ** ** ** 21 - 30 de 11163" at bounding box center [913, 453] width 285 height 22
click at [993, 450] on button at bounding box center [999, 453] width 19 height 19
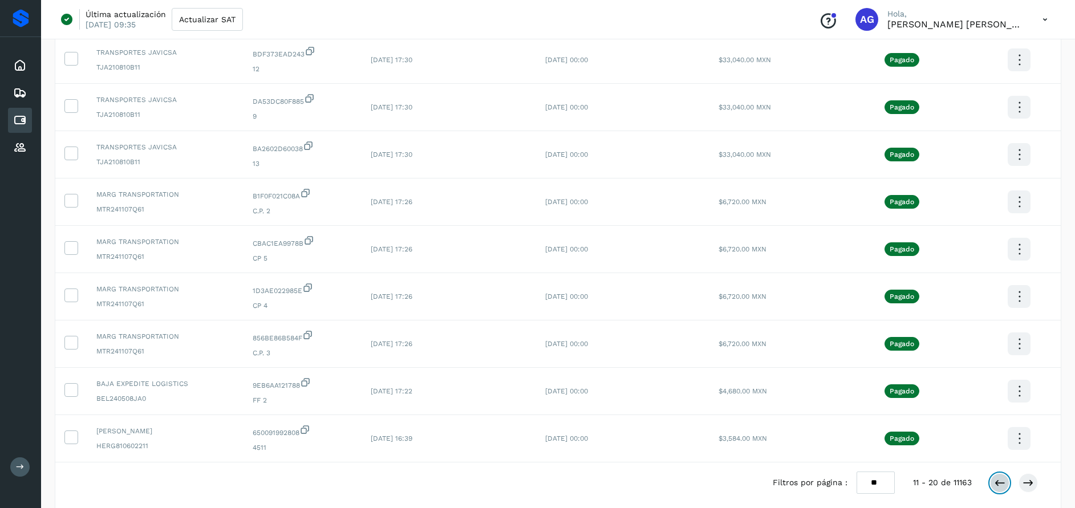
scroll to position [221, 0]
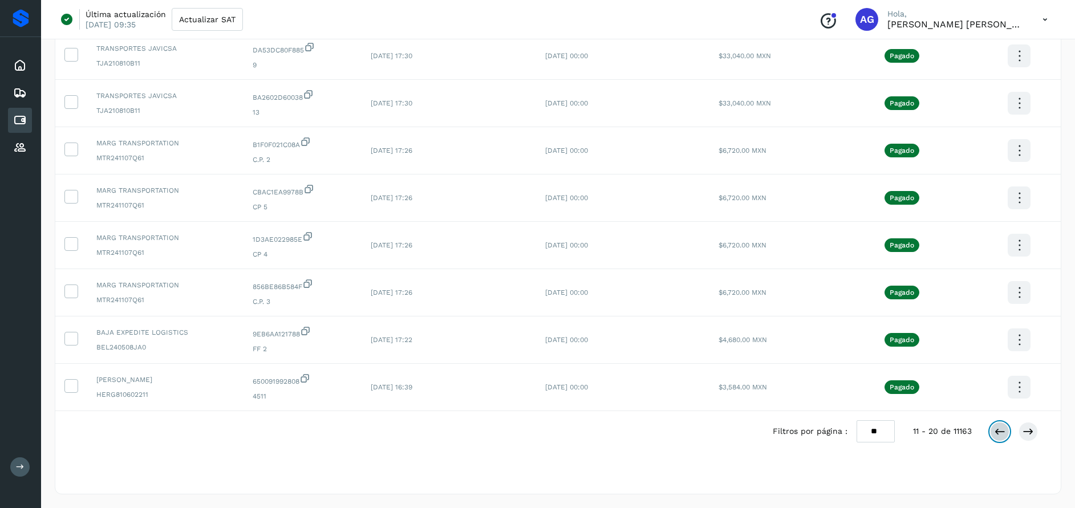
click at [994, 430] on icon at bounding box center [999, 431] width 11 height 11
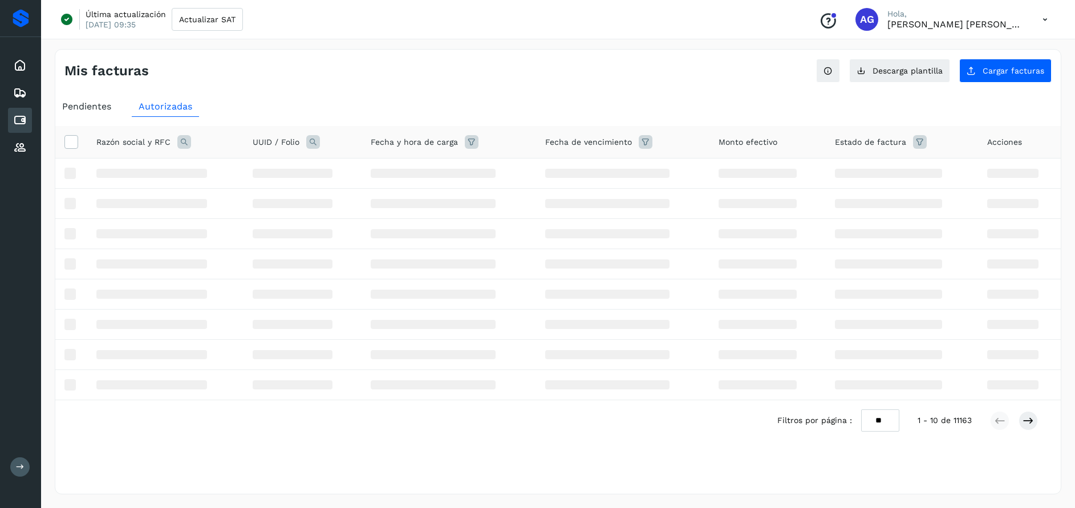
scroll to position [0, 0]
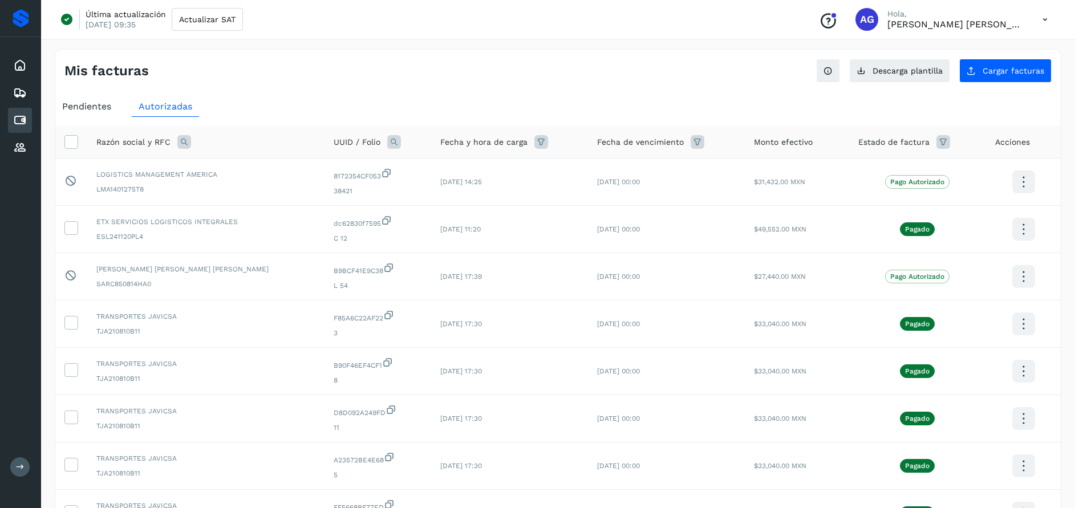
click at [104, 107] on span "Pendientes" at bounding box center [86, 106] width 49 height 11
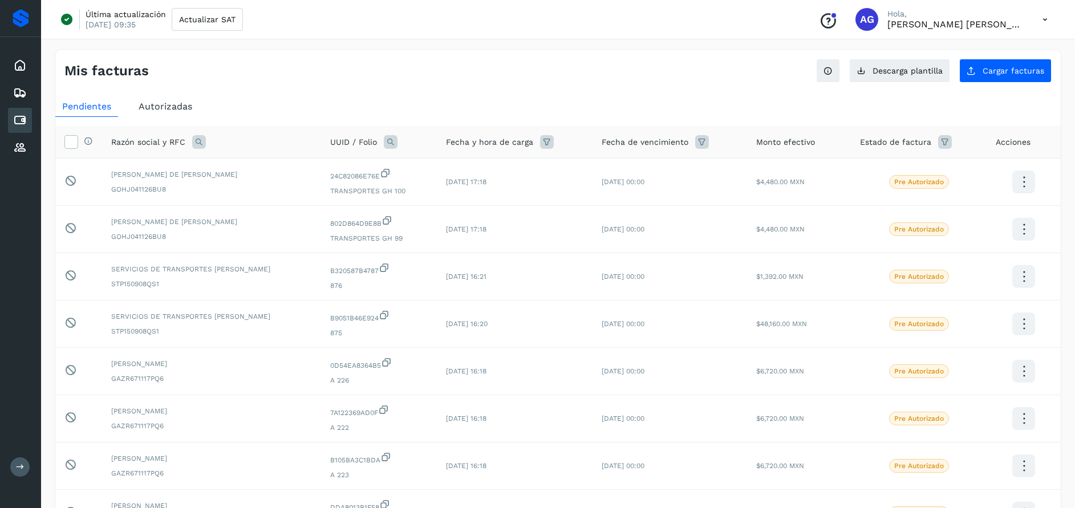
click at [155, 107] on span "Autorizadas" at bounding box center [166, 106] width 54 height 11
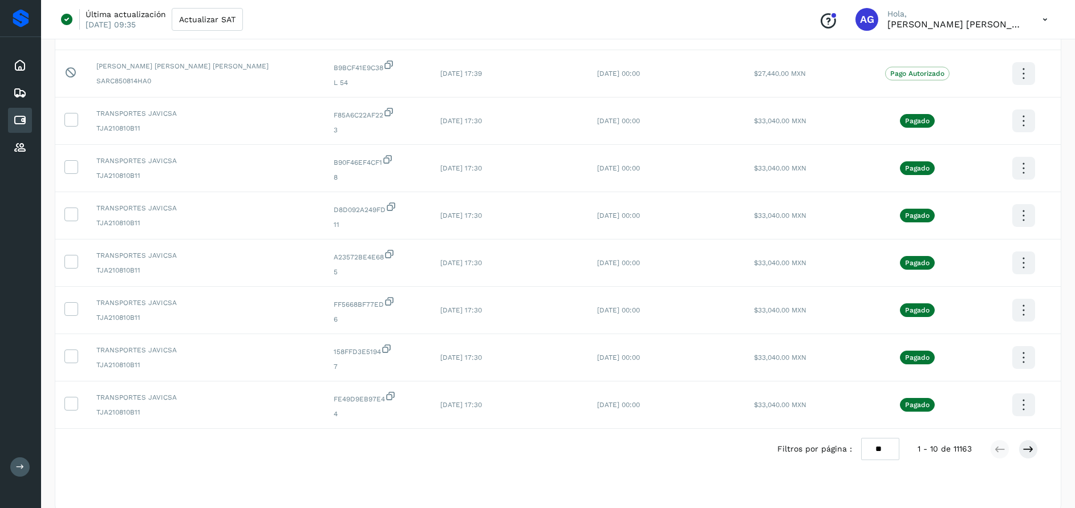
scroll to position [214, 0]
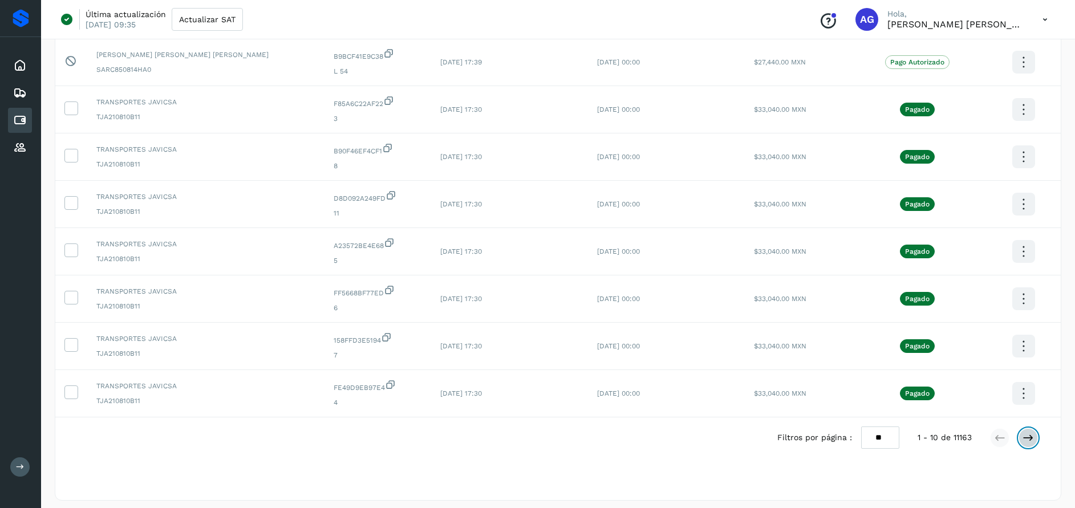
click at [1034, 441] on button at bounding box center [1027, 437] width 19 height 19
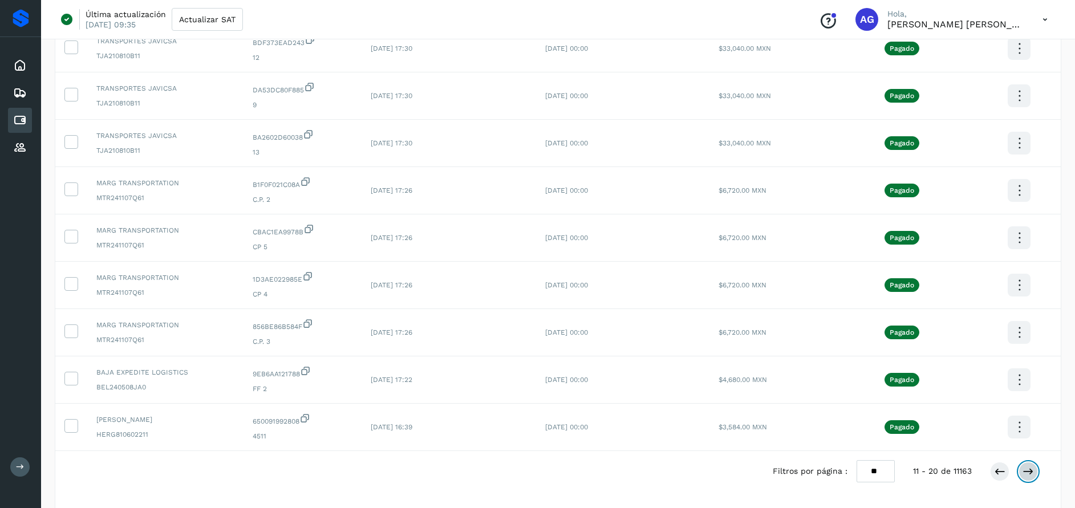
scroll to position [221, 0]
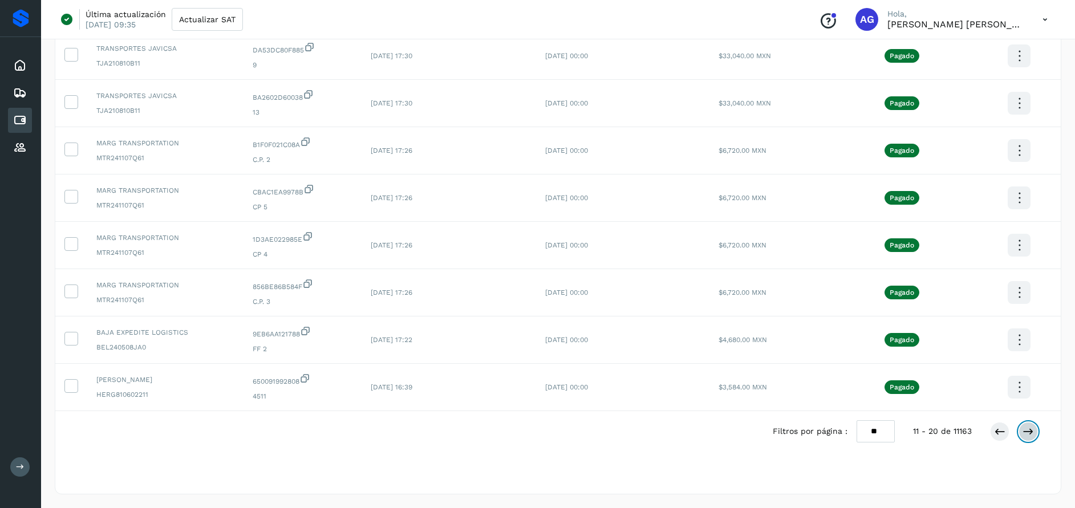
click at [1026, 428] on icon at bounding box center [1027, 431] width 11 height 11
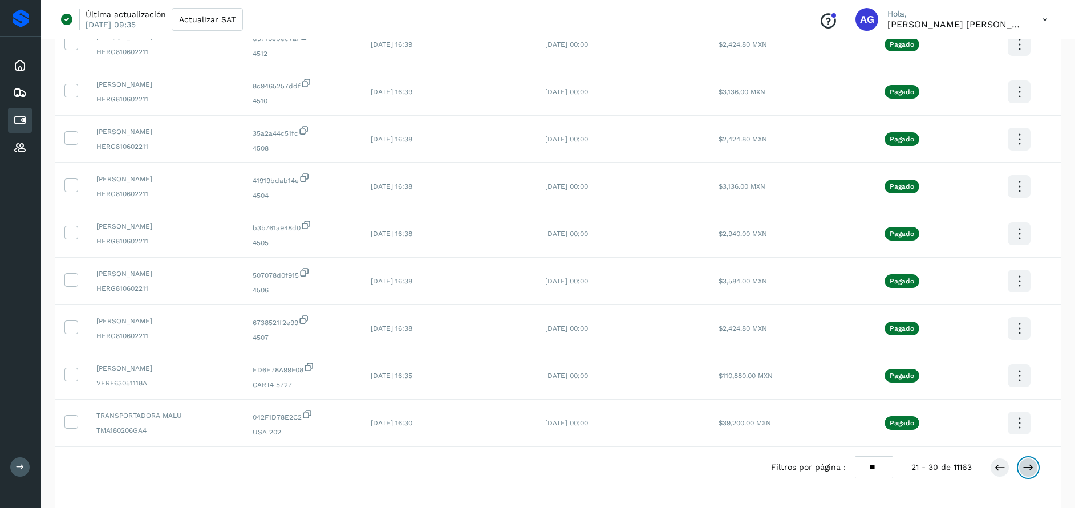
scroll to position [186, 0]
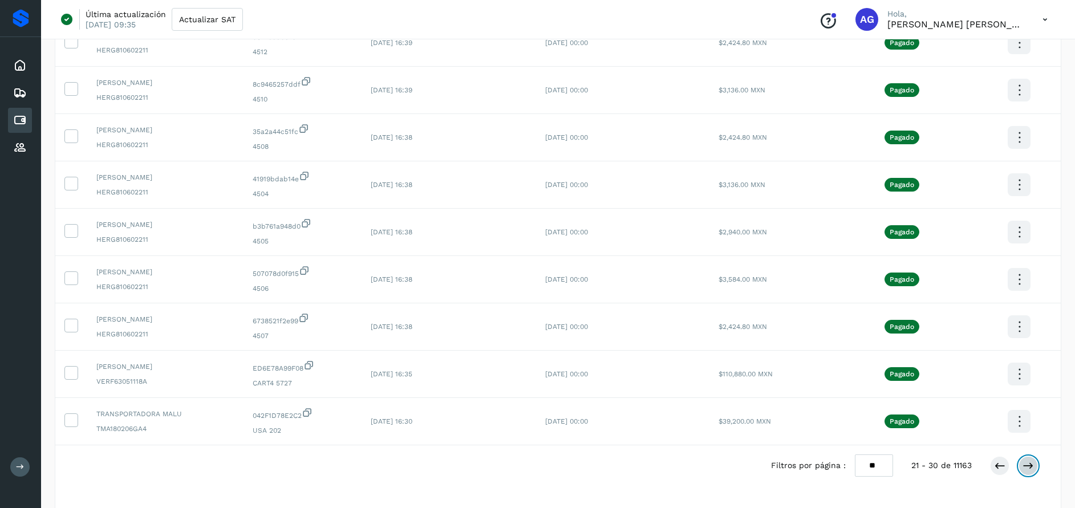
click at [1023, 463] on icon at bounding box center [1027, 465] width 11 height 11
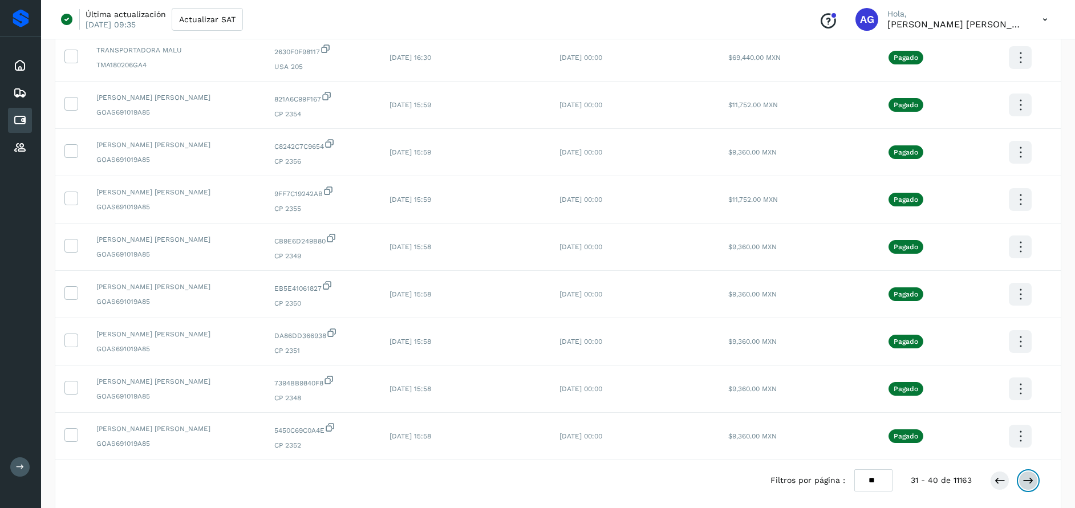
scroll to position [174, 0]
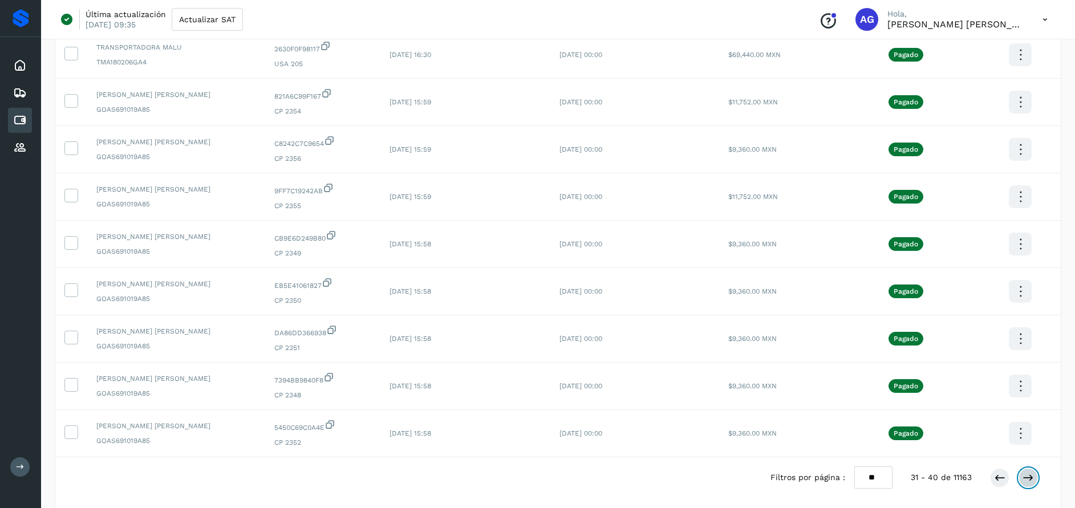
click at [1027, 482] on icon at bounding box center [1027, 477] width 11 height 11
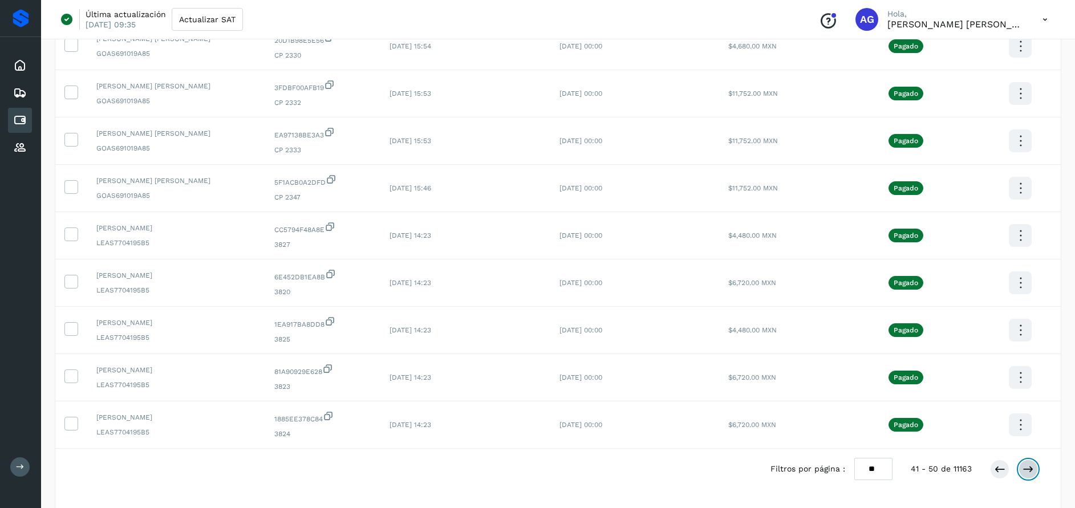
scroll to position [212, 0]
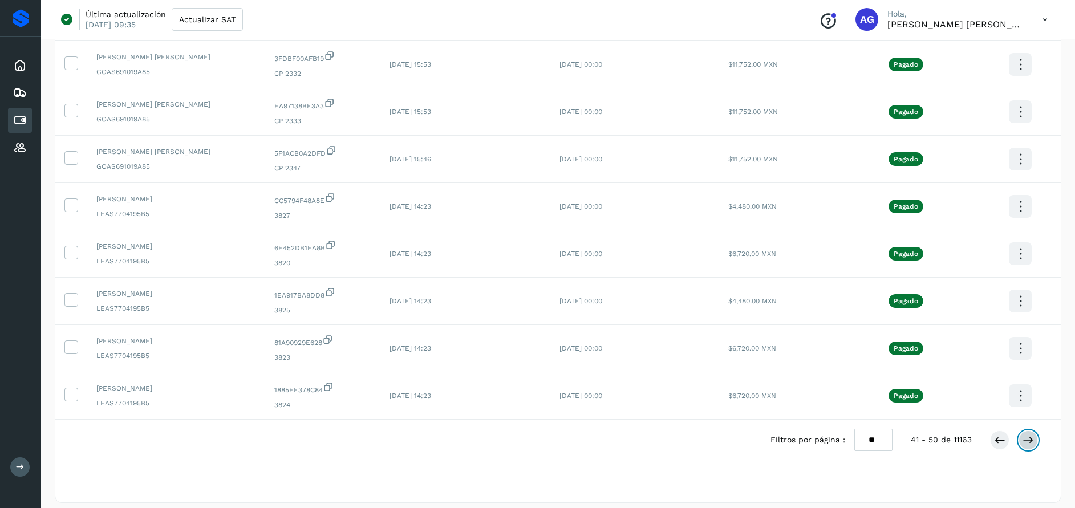
click at [1029, 444] on icon at bounding box center [1027, 439] width 11 height 11
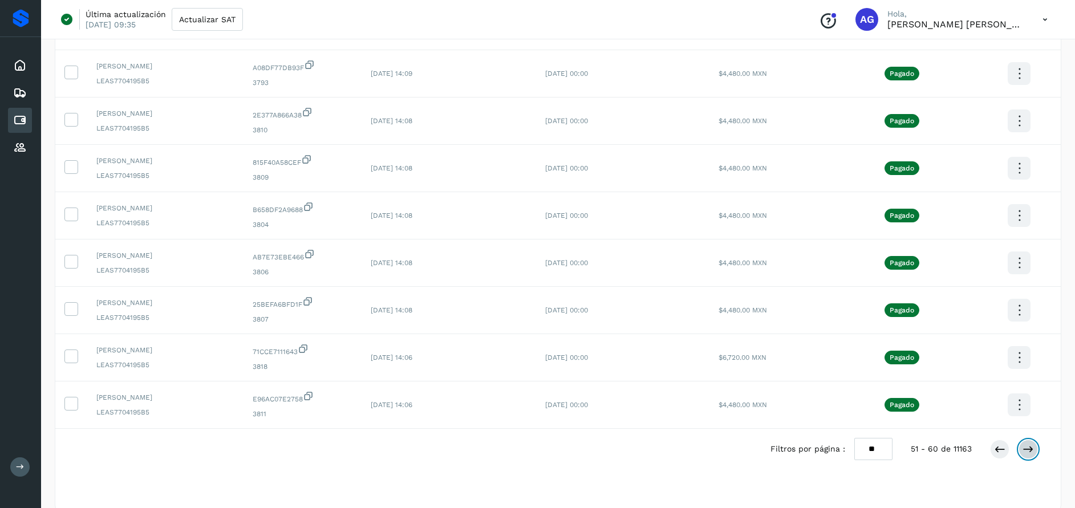
scroll to position [221, 0]
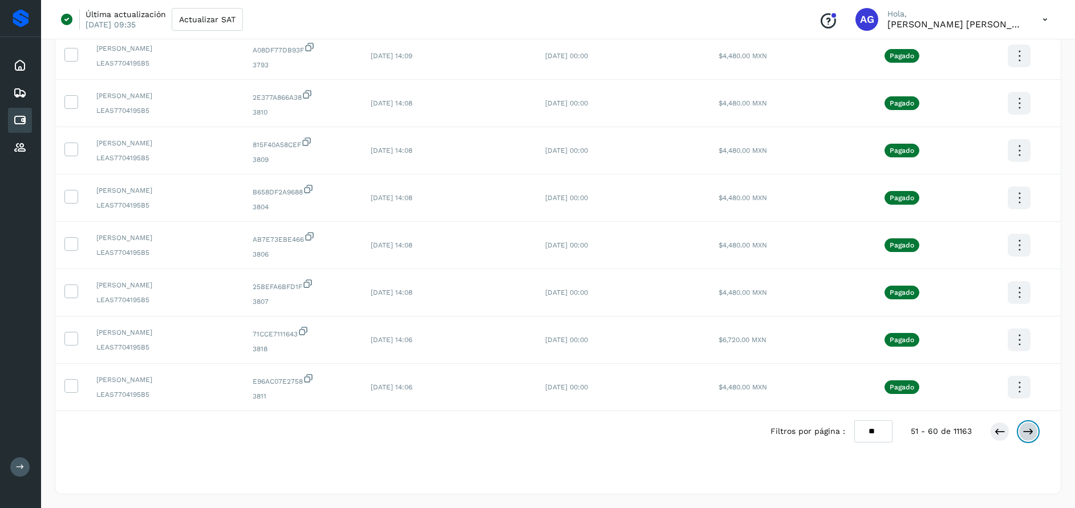
click at [1034, 436] on button at bounding box center [1027, 431] width 19 height 19
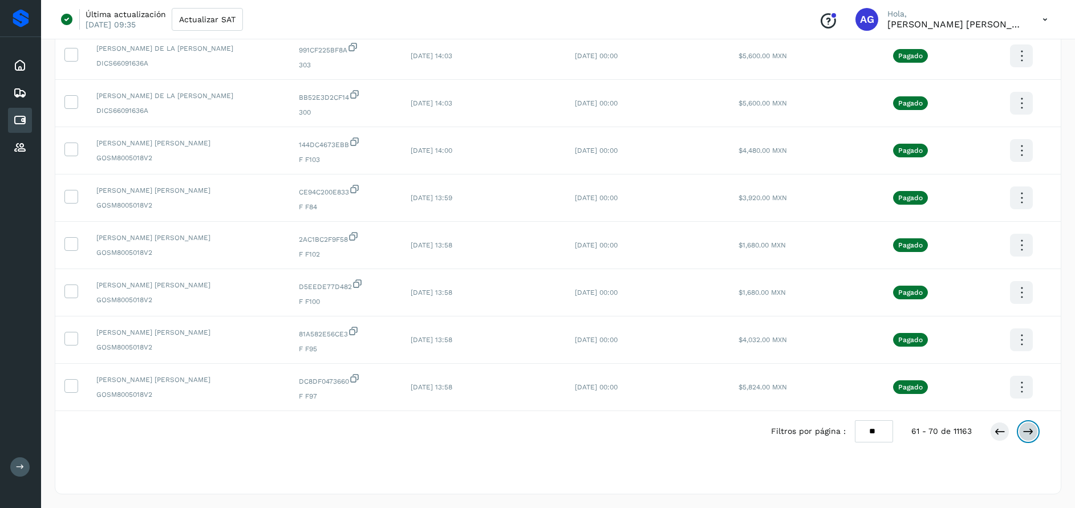
click at [1026, 431] on icon at bounding box center [1027, 431] width 11 height 11
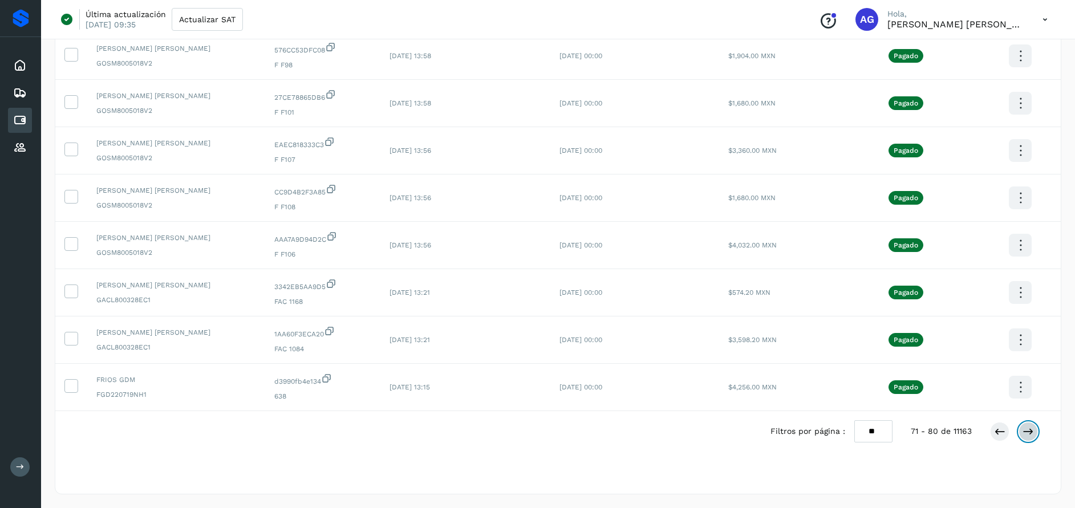
click at [1029, 428] on icon at bounding box center [1027, 431] width 11 height 11
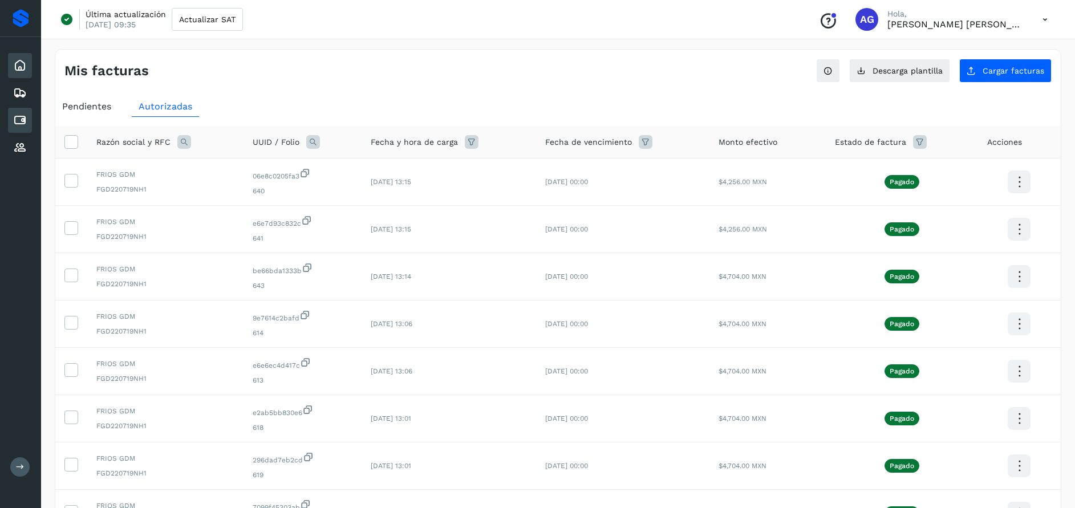
click at [16, 67] on icon at bounding box center [20, 66] width 14 height 14
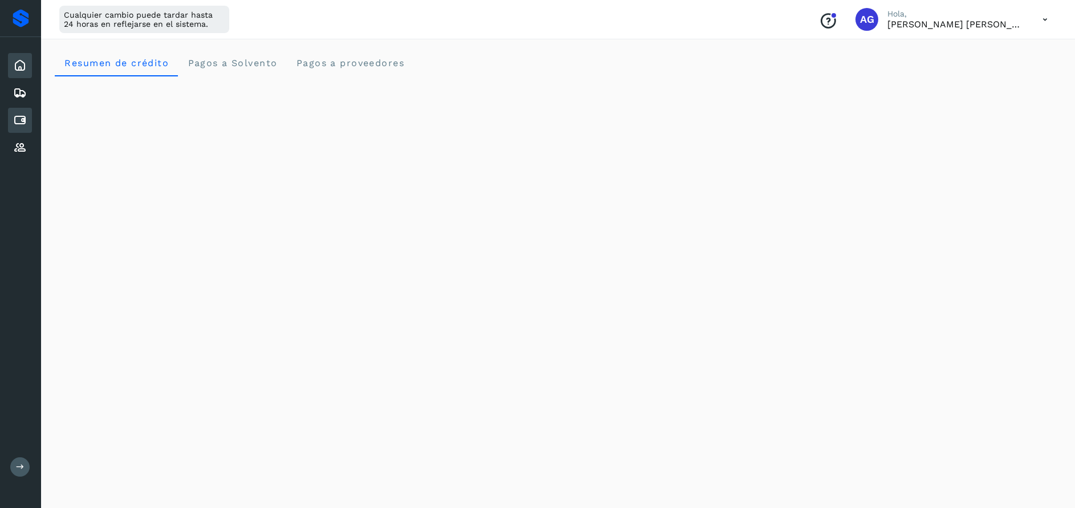
click at [21, 120] on icon at bounding box center [20, 120] width 14 height 14
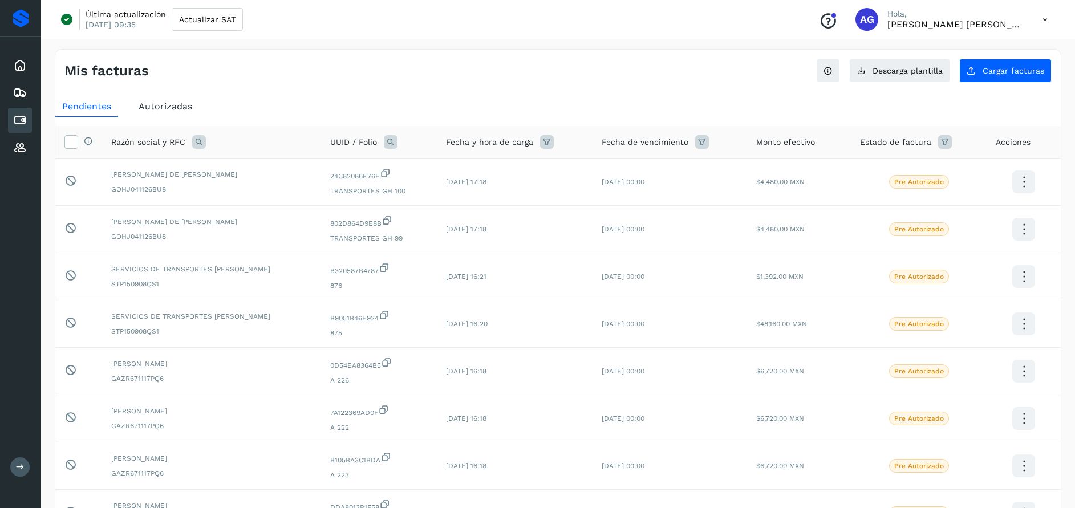
click at [939, 141] on icon at bounding box center [945, 142] width 14 height 14
click at [927, 169] on icon at bounding box center [923, 171] width 12 height 12
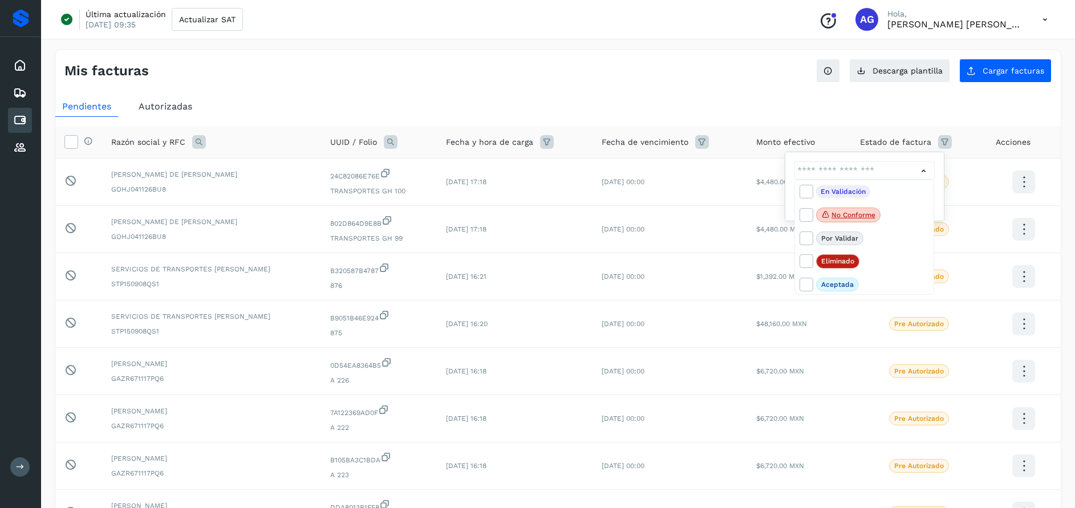
click at [172, 100] on div at bounding box center [537, 254] width 1075 height 508
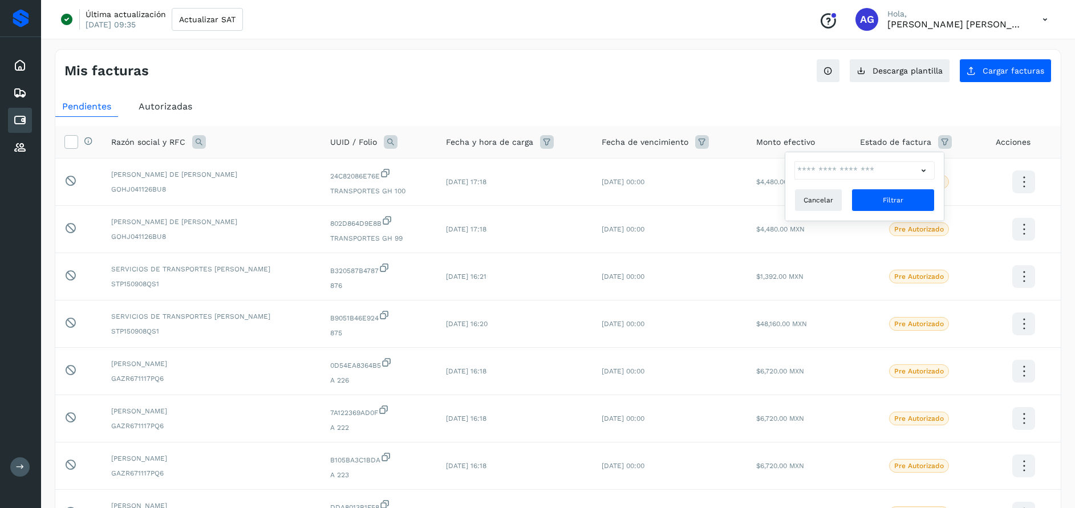
click at [173, 104] on span "Autorizadas" at bounding box center [166, 106] width 54 height 11
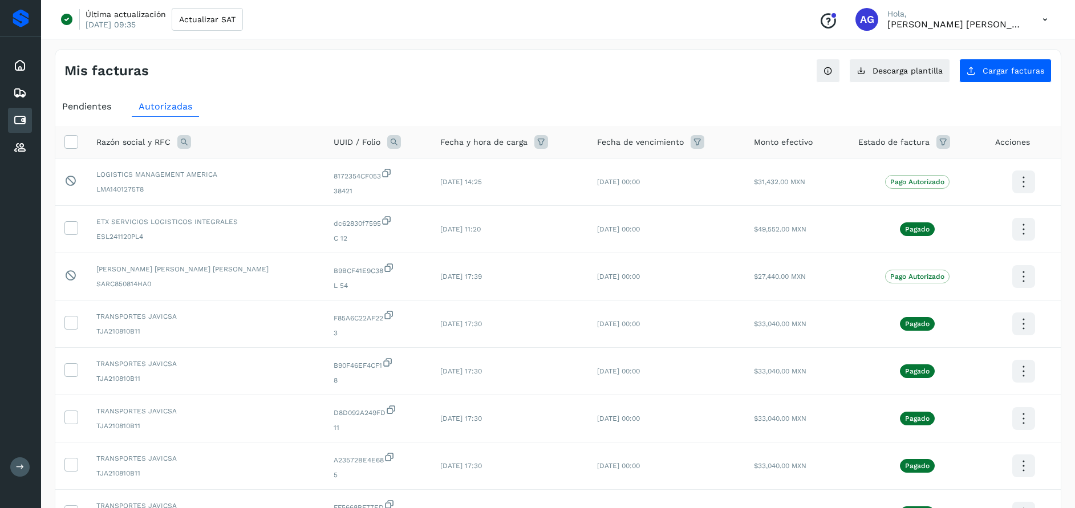
click at [936, 141] on icon at bounding box center [943, 142] width 14 height 14
click at [709, 78] on div "Mis facturas Ver instrucciones para cargar Facturas Descarga plantilla Cargar f…" at bounding box center [557, 66] width 1005 height 33
click at [936, 144] on icon at bounding box center [943, 142] width 14 height 14
click at [920, 168] on icon at bounding box center [918, 171] width 12 height 12
click at [803, 214] on icon at bounding box center [800, 214] width 11 height 11
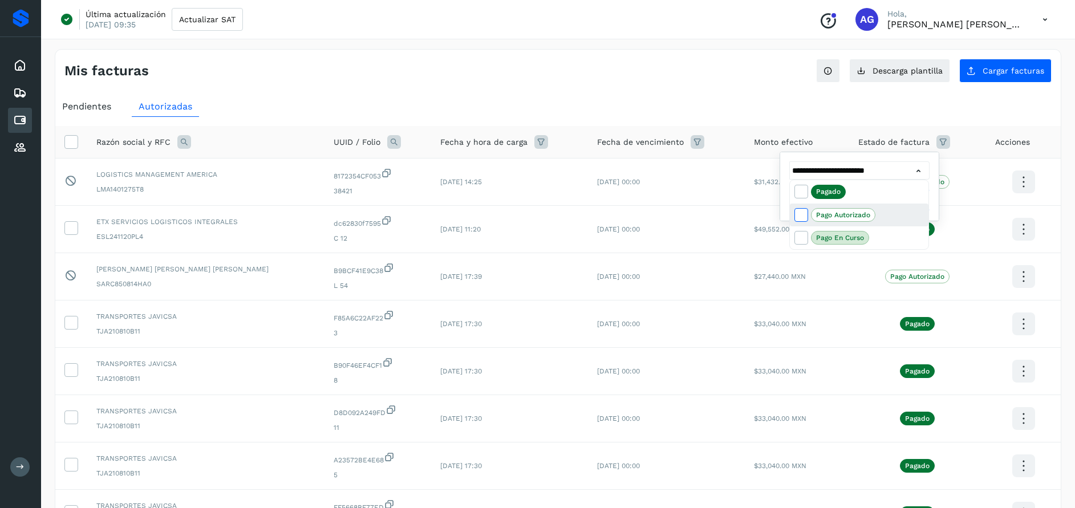
type input "**********"
click at [924, 168] on div at bounding box center [537, 254] width 1075 height 508
click at [897, 199] on span "Filtrar" at bounding box center [887, 200] width 21 height 10
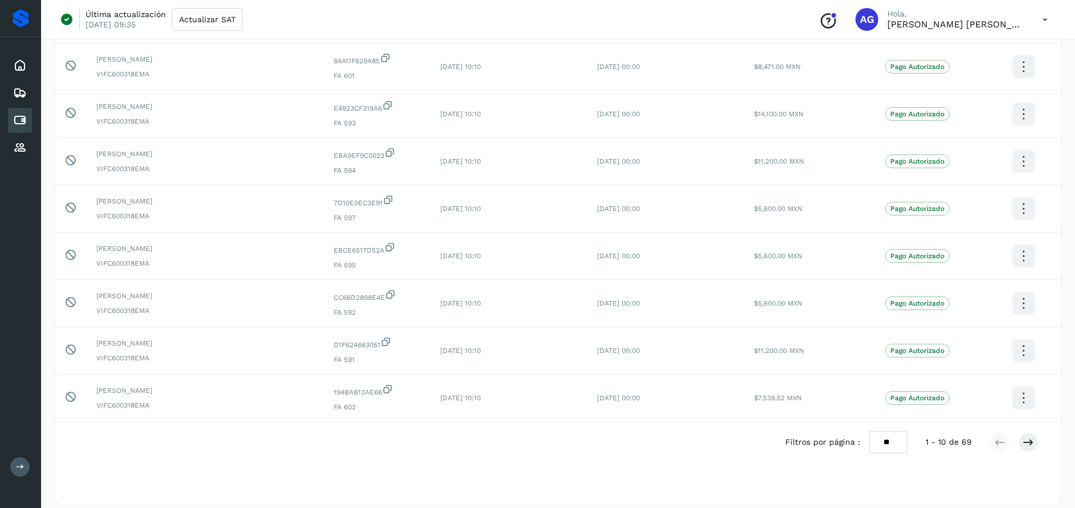
scroll to position [265, 0]
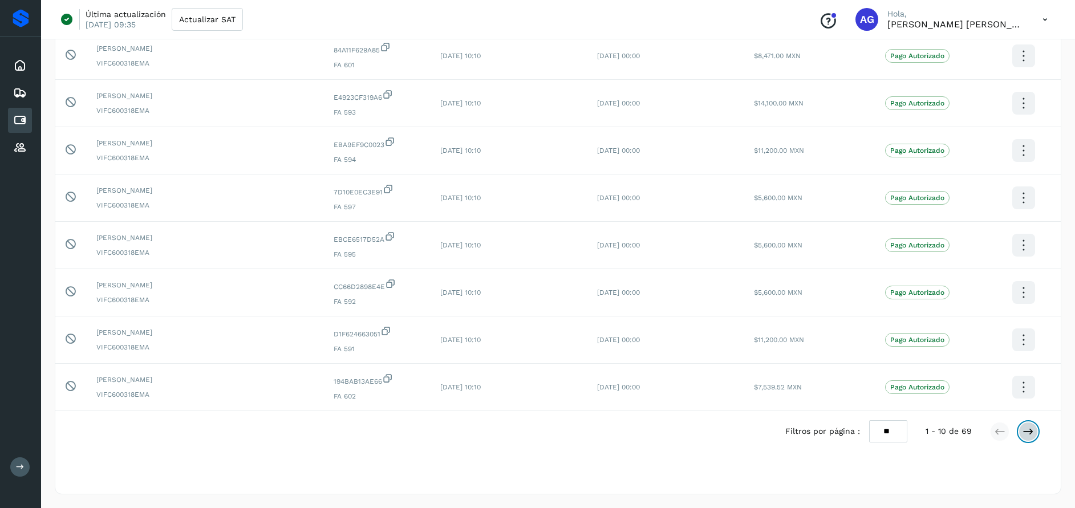
click at [1029, 428] on icon at bounding box center [1027, 431] width 11 height 11
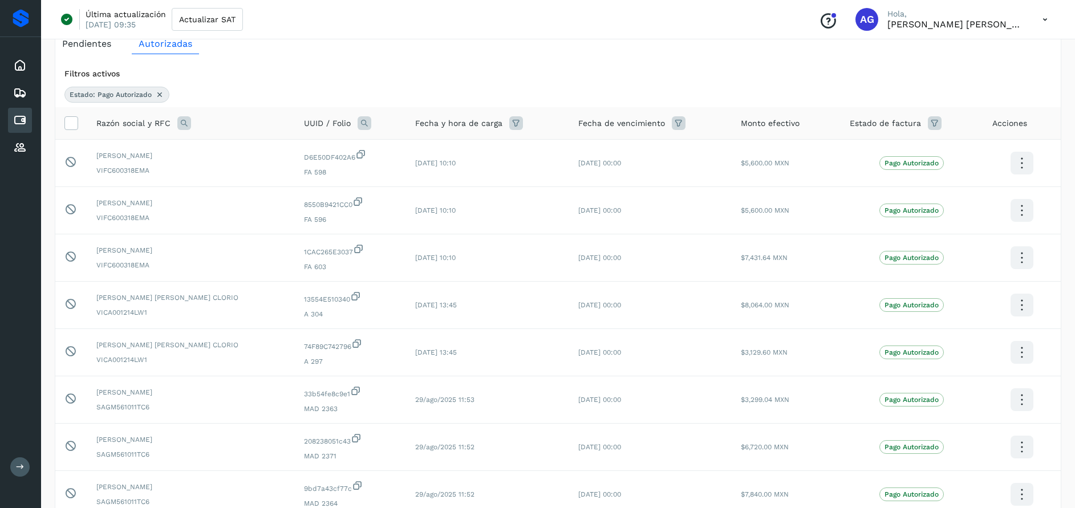
scroll to position [59, 0]
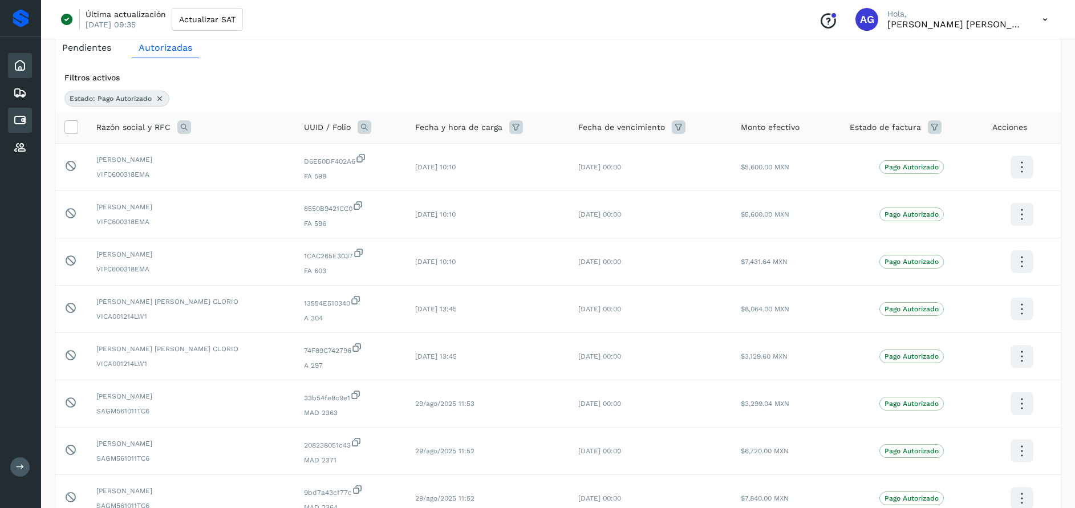
click at [19, 64] on icon at bounding box center [20, 66] width 14 height 14
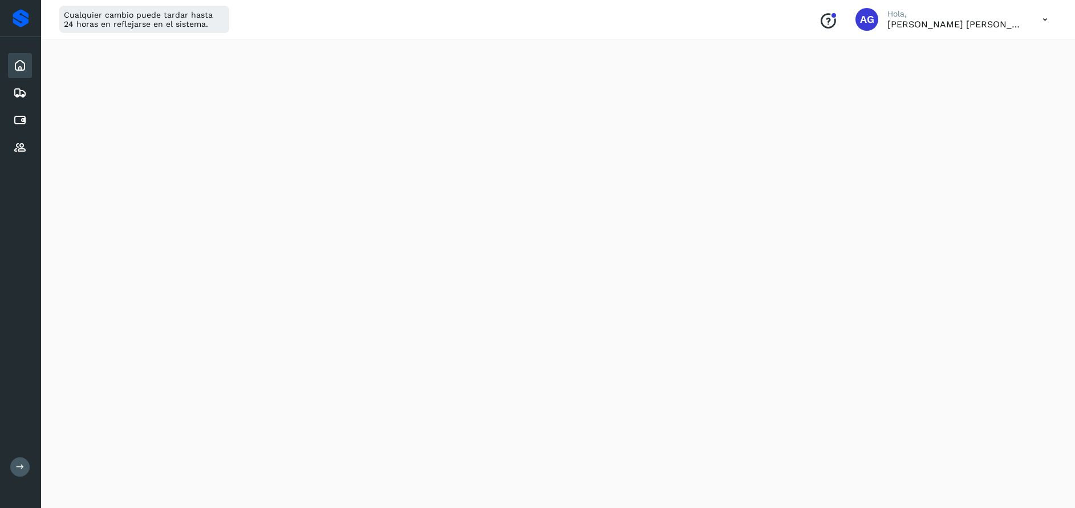
scroll to position [242, 0]
